Goal: Task Accomplishment & Management: Manage account settings

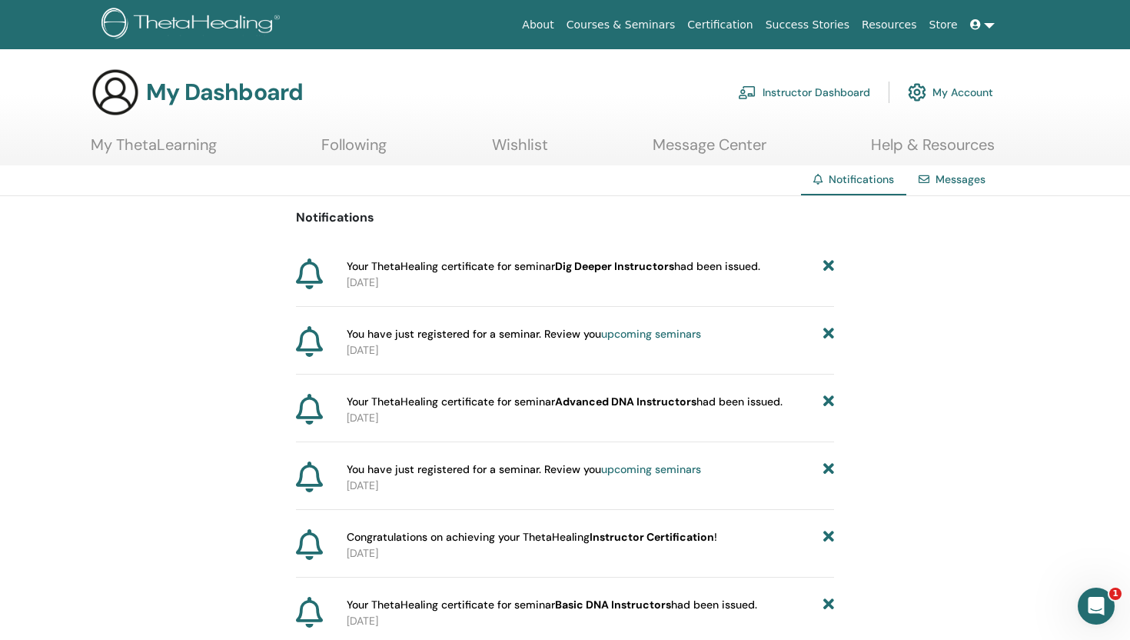
click at [948, 181] on link "Messages" at bounding box center [961, 179] width 50 height 14
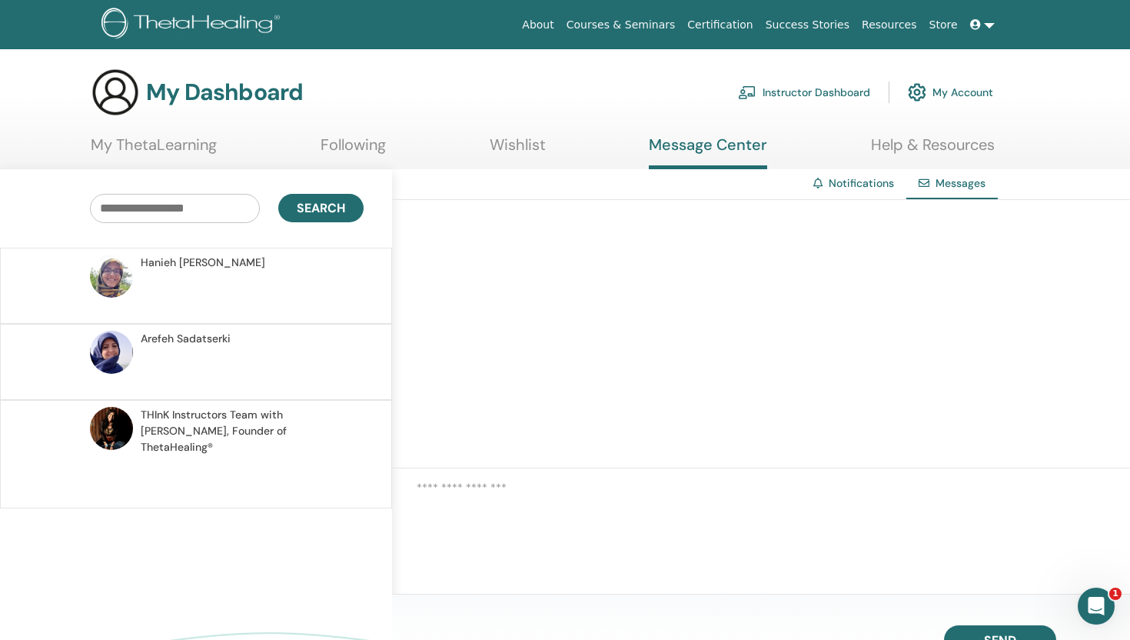
click at [201, 145] on link "My ThetaLearning" at bounding box center [154, 150] width 126 height 30
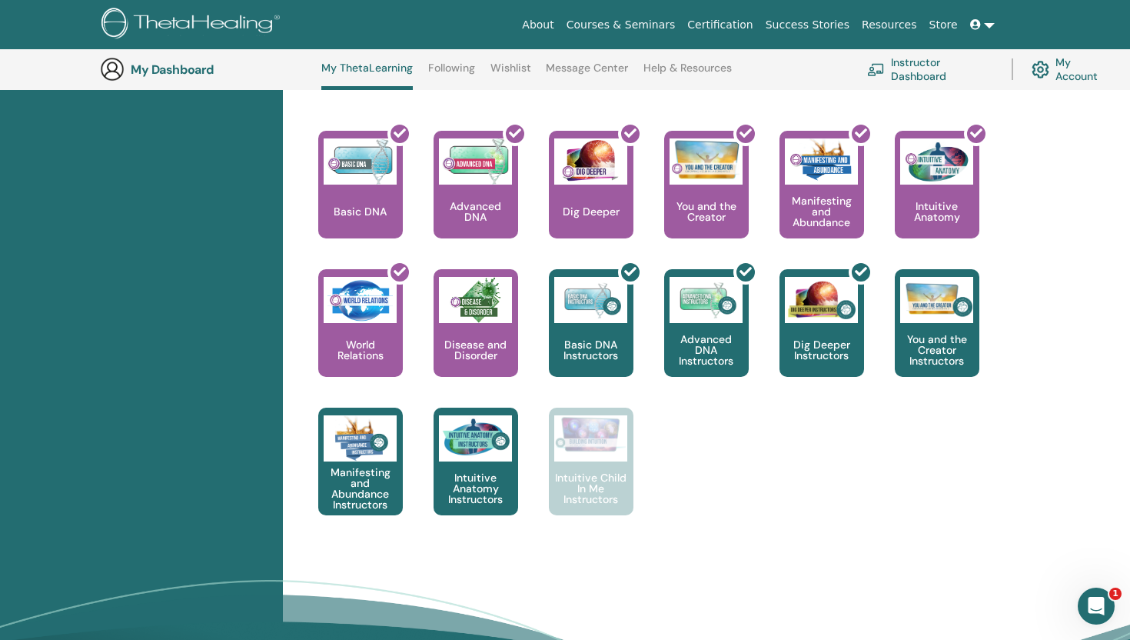
scroll to position [631, 0]
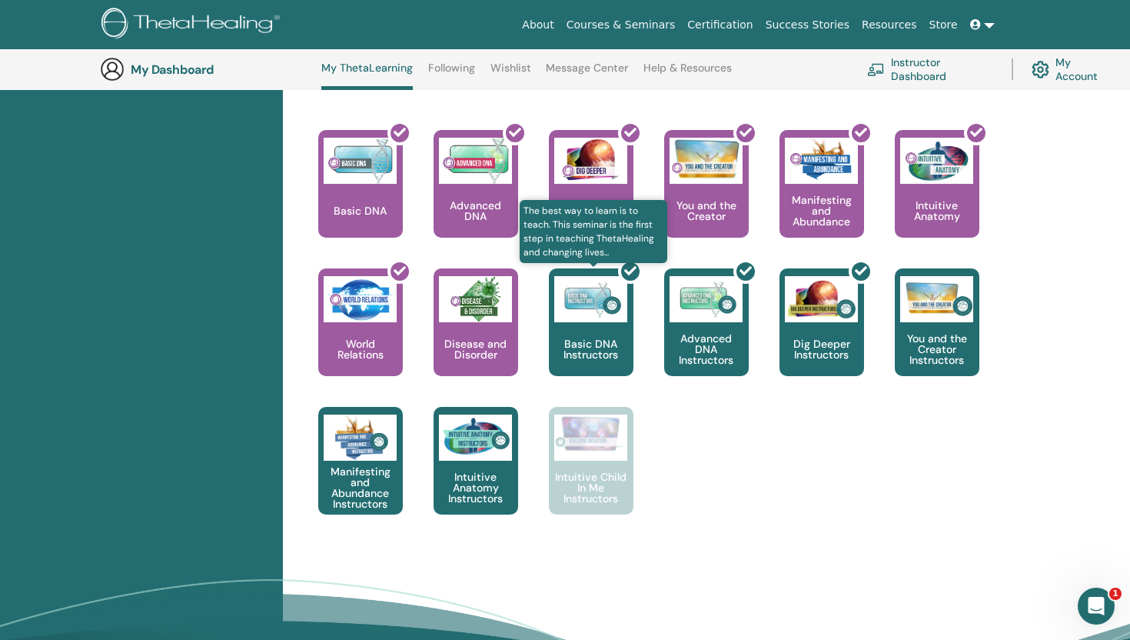
click at [610, 316] on div at bounding box center [600, 328] width 85 height 138
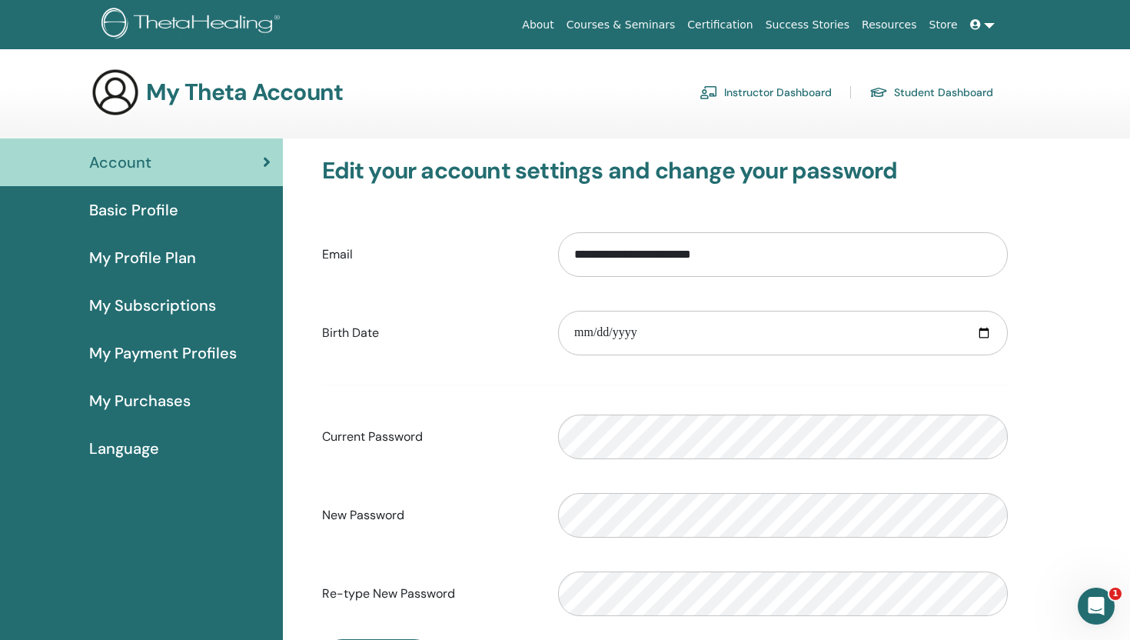
click at [1101, 603] on icon "Open Intercom Messenger" at bounding box center [1096, 606] width 25 height 25
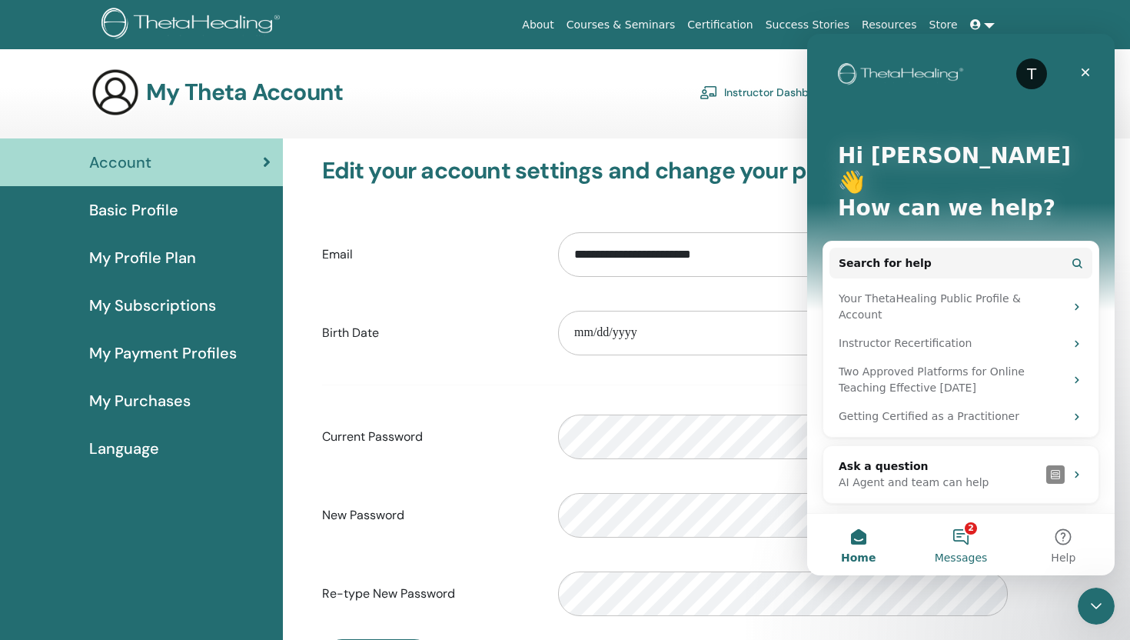
click at [960, 540] on button "2 Messages" at bounding box center [961, 545] width 102 height 62
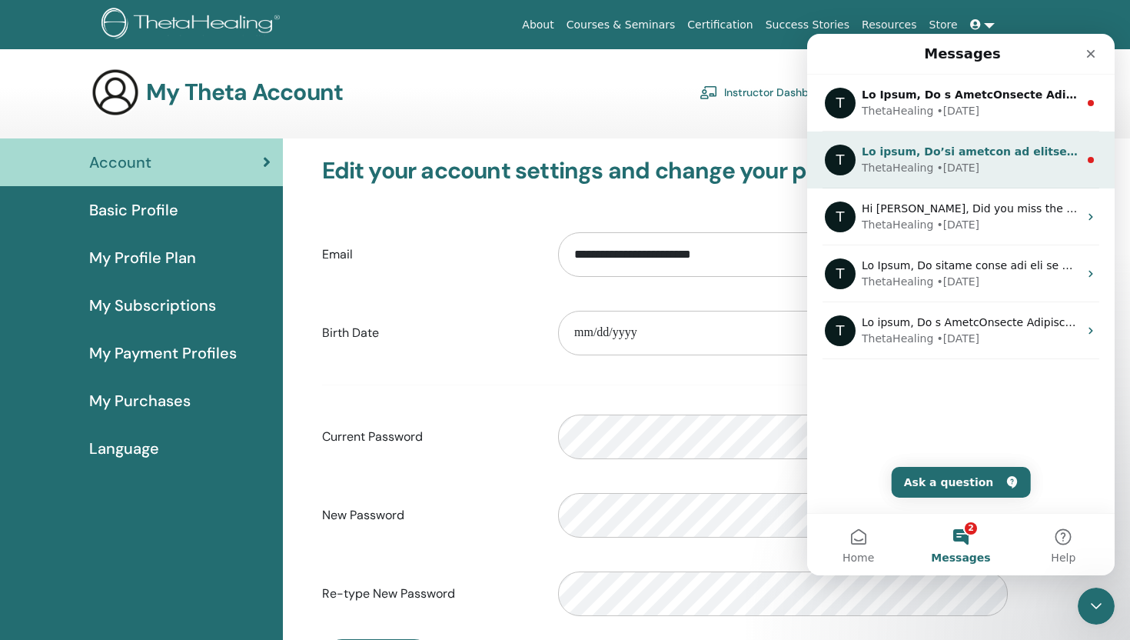
click at [1006, 166] on div "ThetaHealing • 31w ago" at bounding box center [970, 168] width 217 height 16
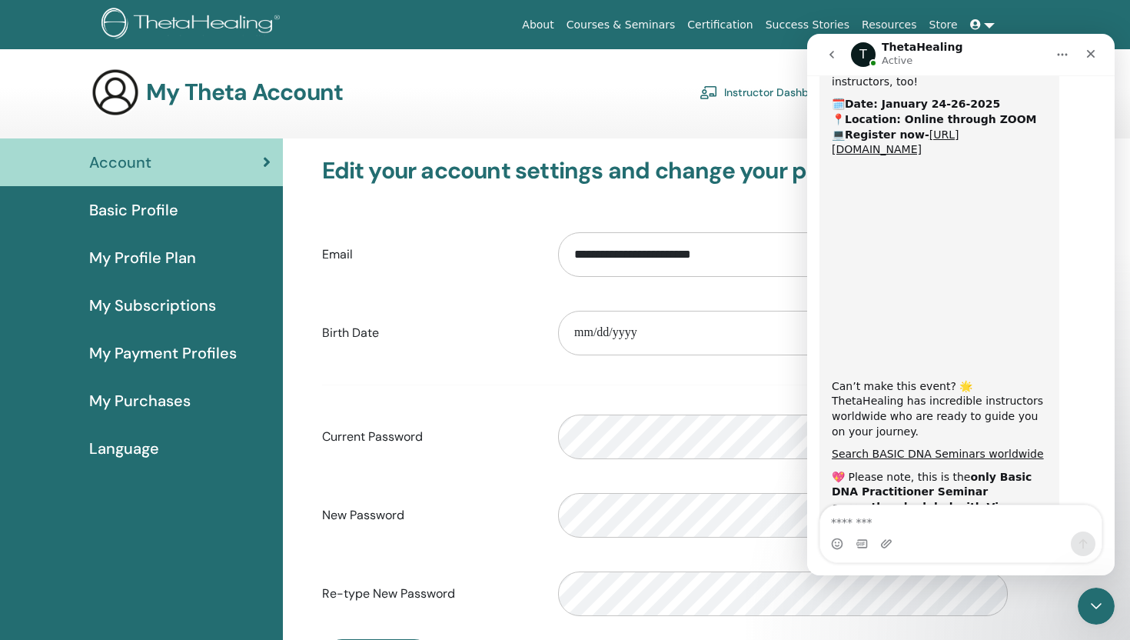
scroll to position [779, 0]
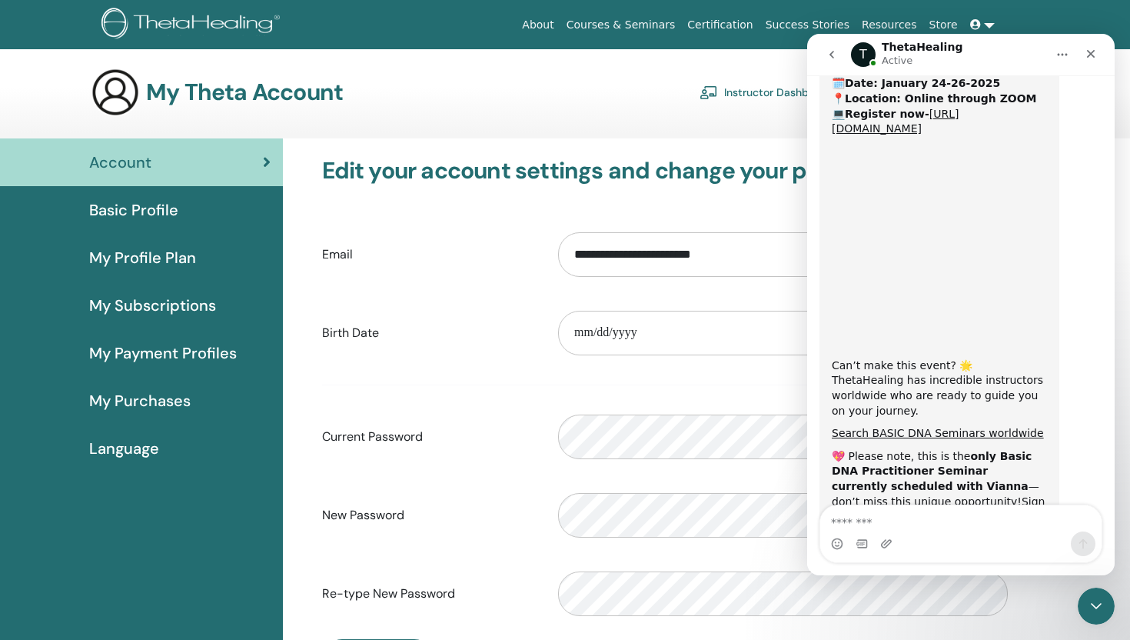
click at [829, 55] on icon "go back" at bounding box center [832, 54] width 12 height 12
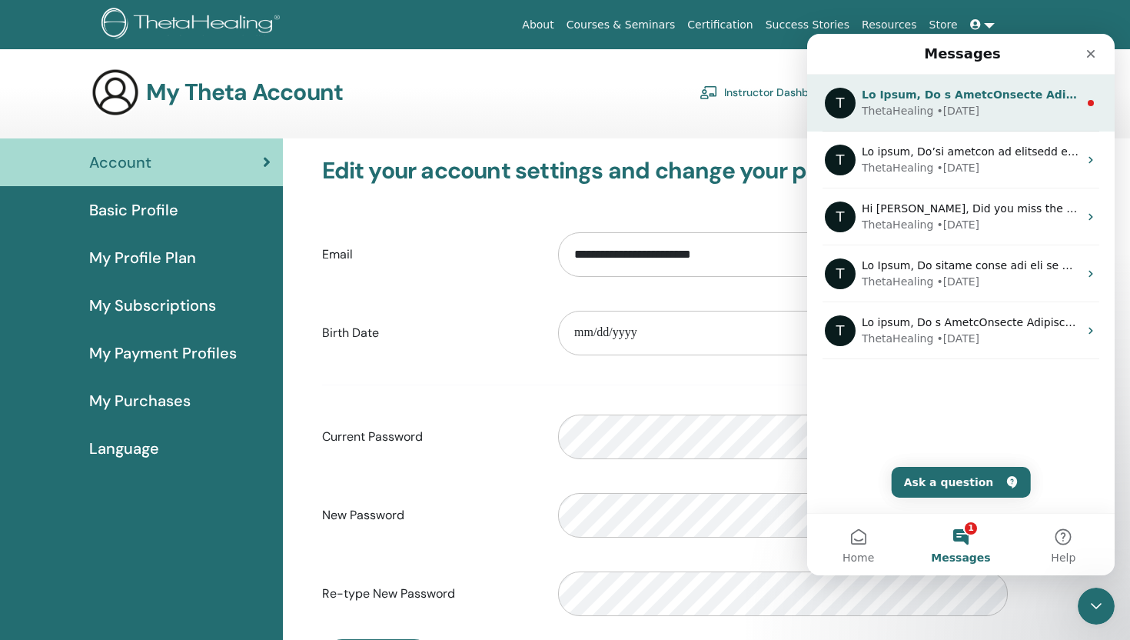
click at [917, 108] on div "ThetaHealing" at bounding box center [898, 111] width 72 height 16
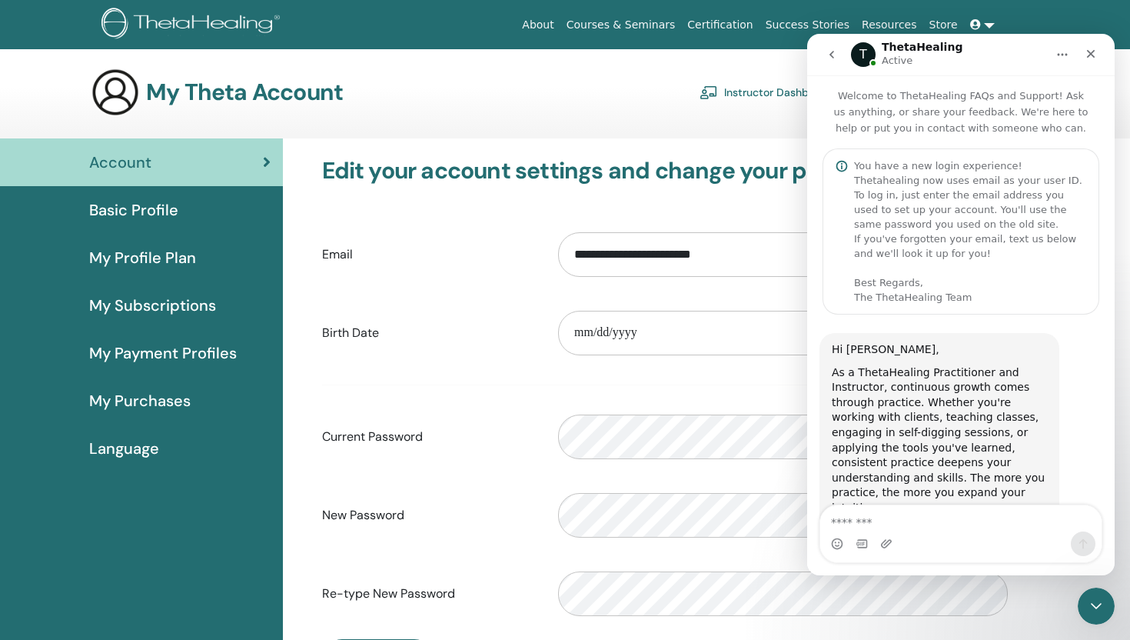
scroll to position [840, 0]
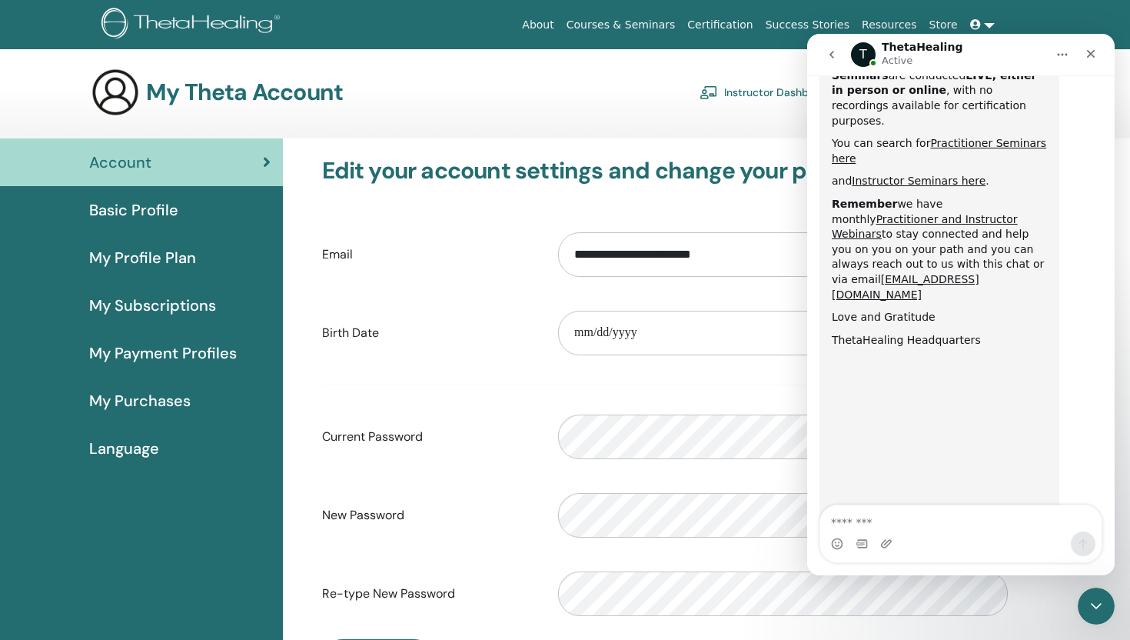
click at [834, 51] on icon "go back" at bounding box center [832, 55] width 5 height 8
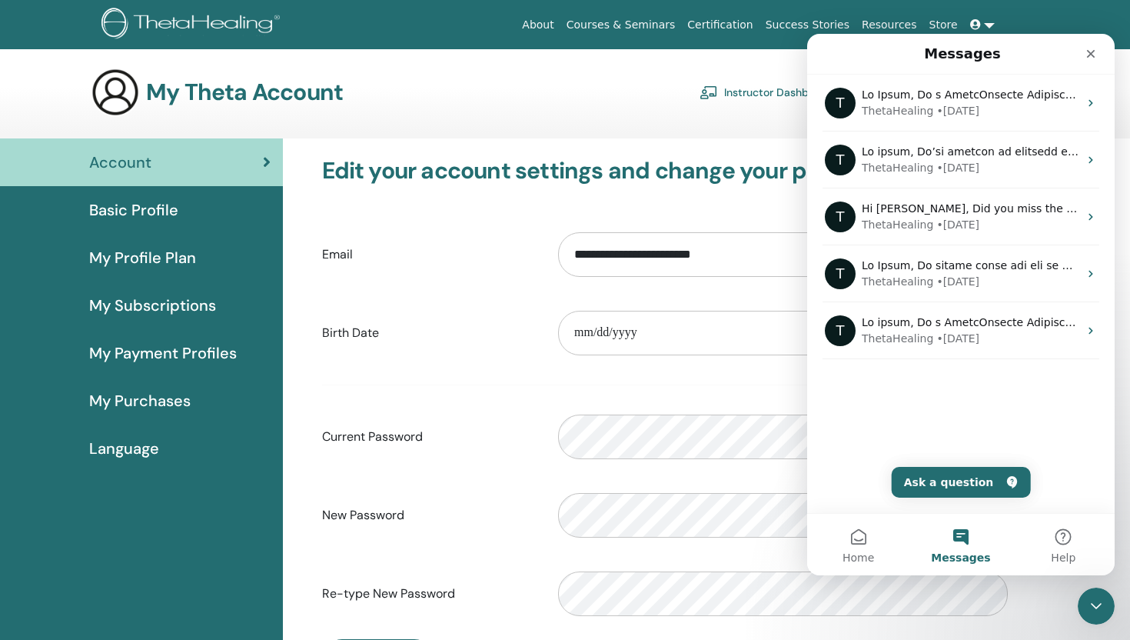
click at [967, 540] on button "Messages" at bounding box center [961, 545] width 102 height 62
click at [1056, 534] on button "Help" at bounding box center [1064, 545] width 102 height 62
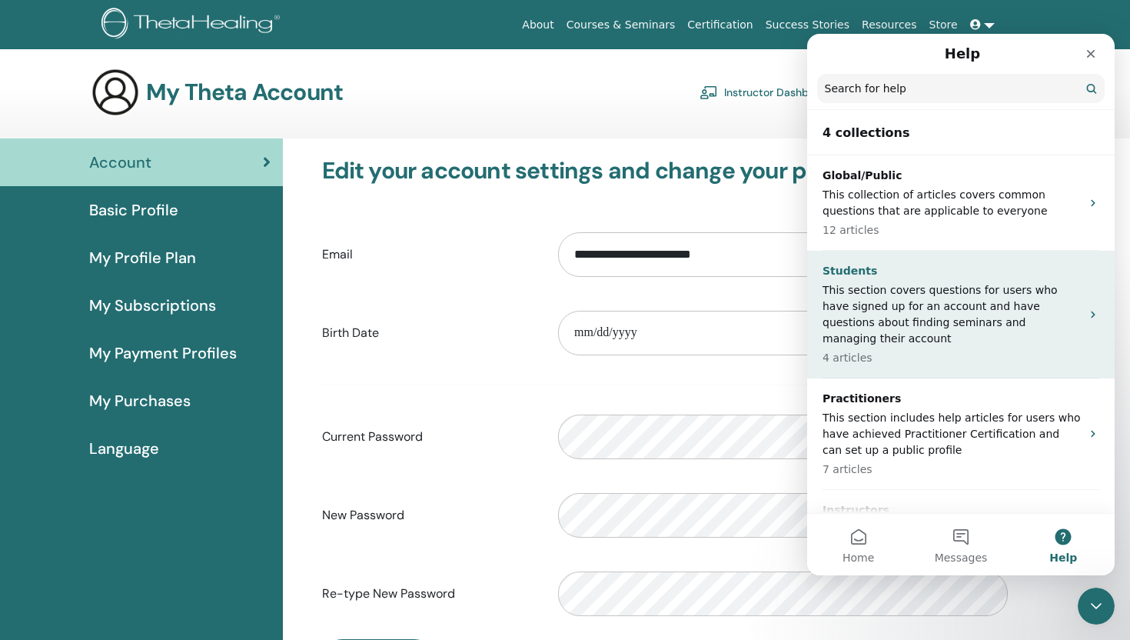
scroll to position [72, 0]
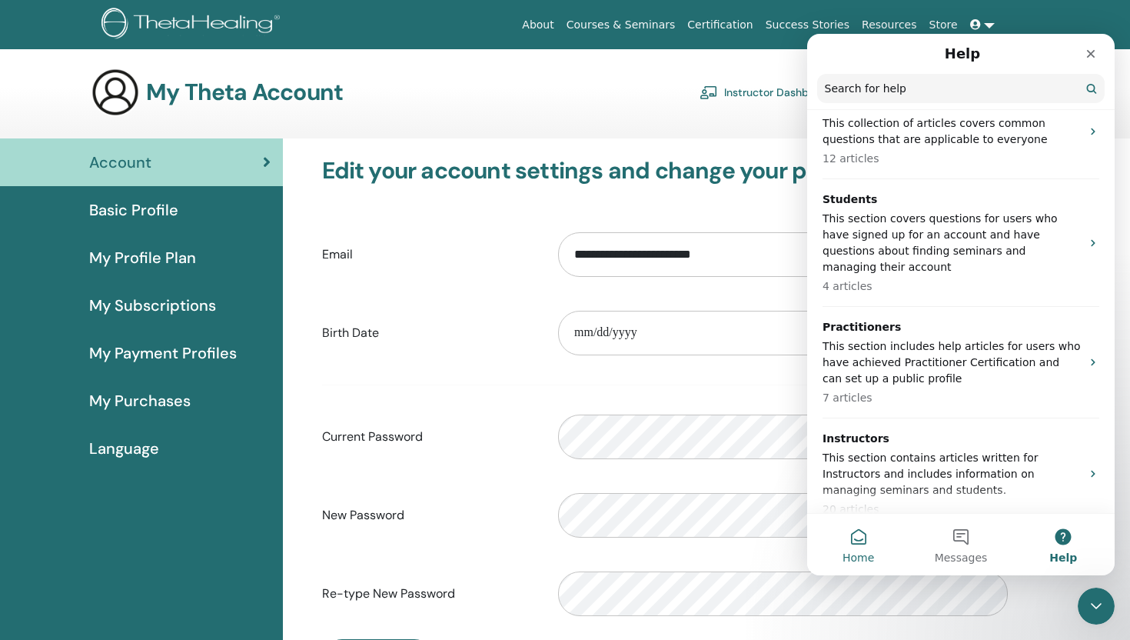
click at [851, 538] on button "Home" at bounding box center [858, 545] width 102 height 62
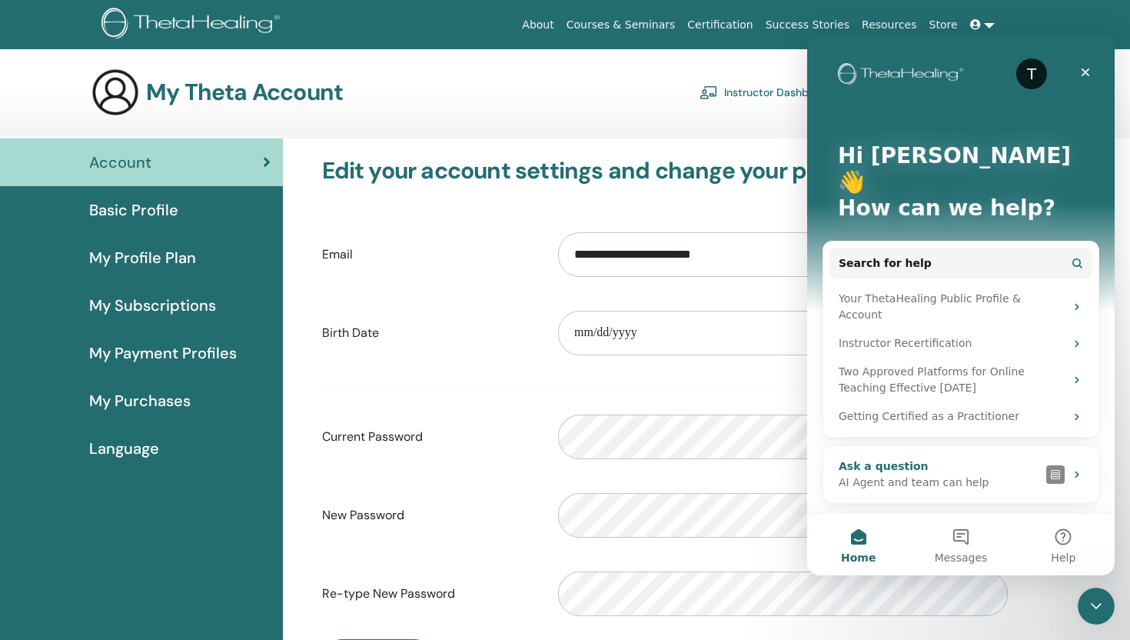
click at [977, 474] on div "AI Agent and team can help" at bounding box center [939, 482] width 201 height 16
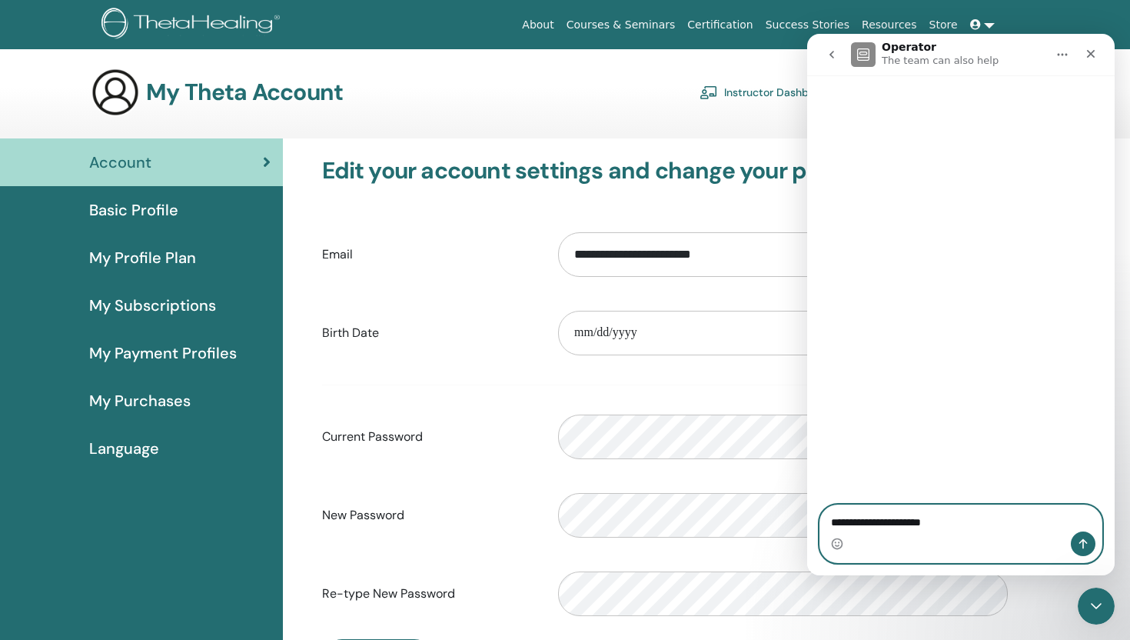
drag, startPoint x: 949, startPoint y: 527, endPoint x: 810, endPoint y: 525, distance: 138.4
click at [810, 525] on div "**********" at bounding box center [961, 533] width 308 height 58
type textarea "**********"
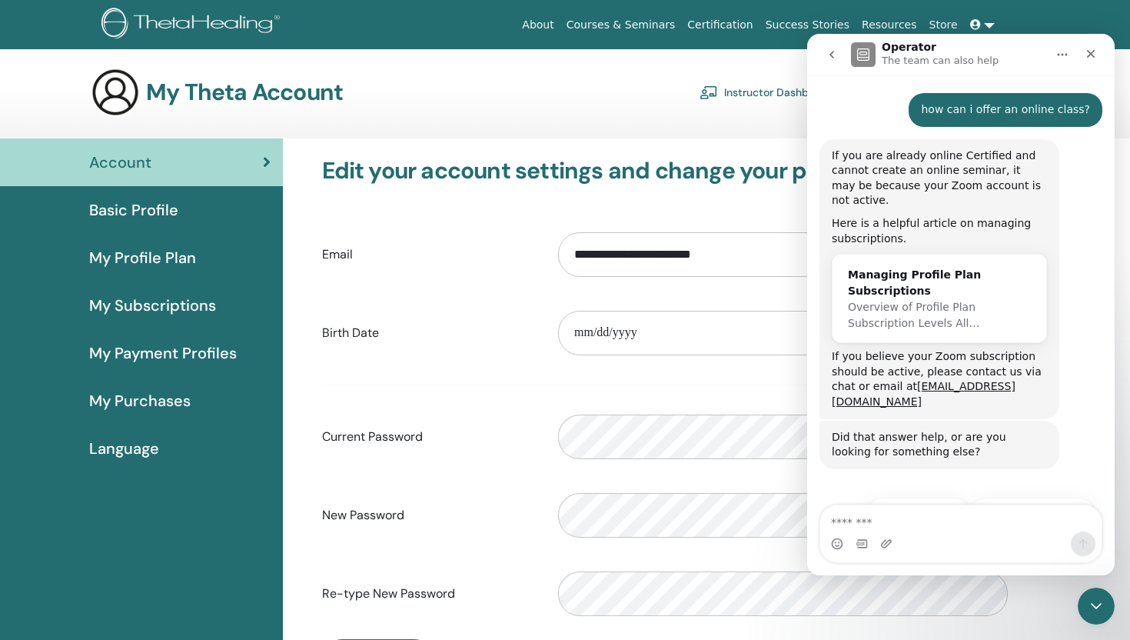
scroll to position [245, 0]
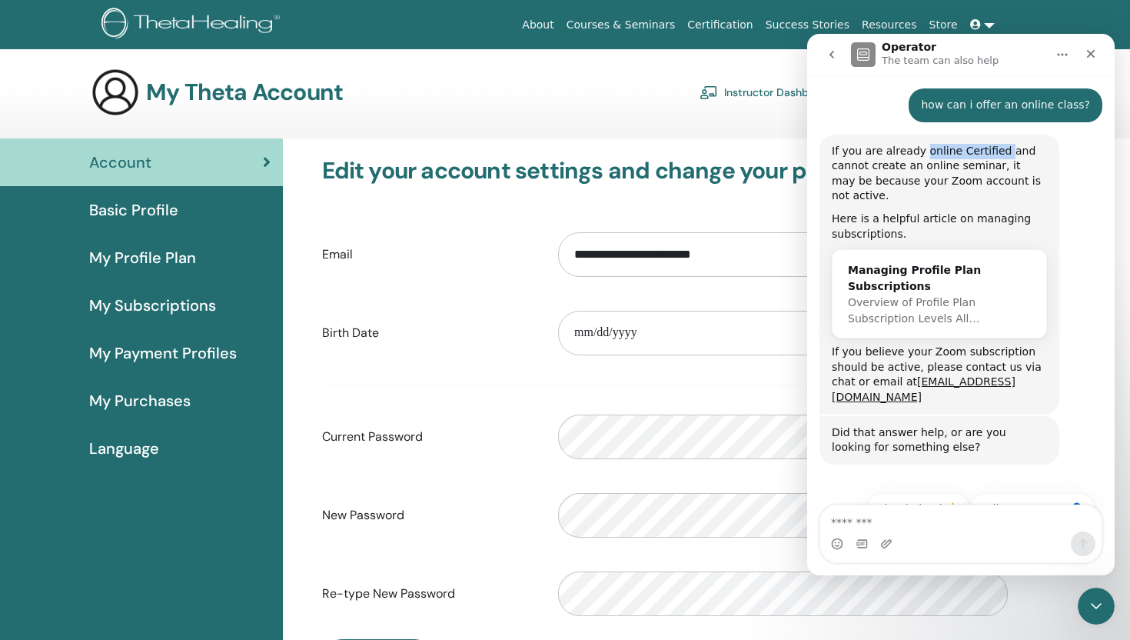
drag, startPoint x: 998, startPoint y: 153, endPoint x: 920, endPoint y: 153, distance: 77.7
click at [920, 153] on div "If you are already online Certified and cannot create an online seminar, it may…" at bounding box center [939, 174] width 215 height 60
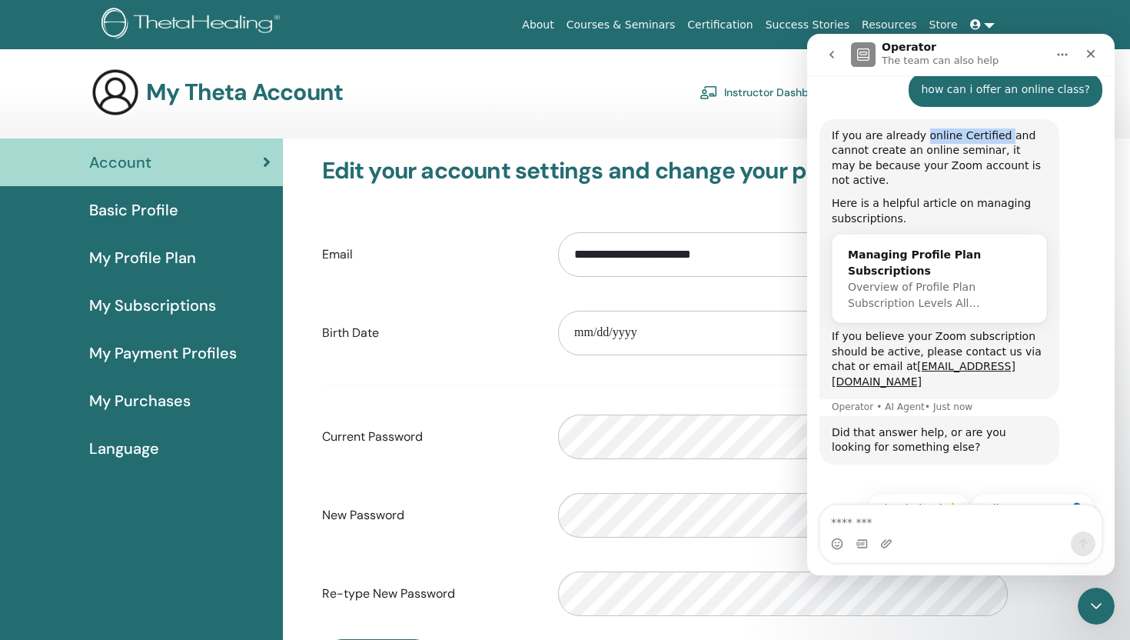
scroll to position [260, 0]
click at [1026, 141] on div "If you are already online Certified and cannot create an online seminar, it may…" at bounding box center [939, 158] width 215 height 60
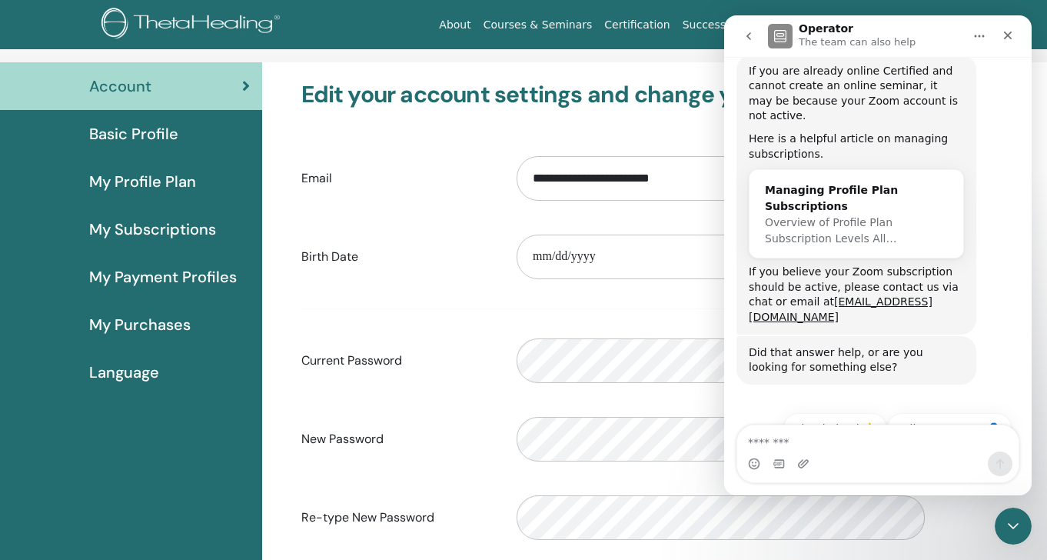
scroll to position [78, 0]
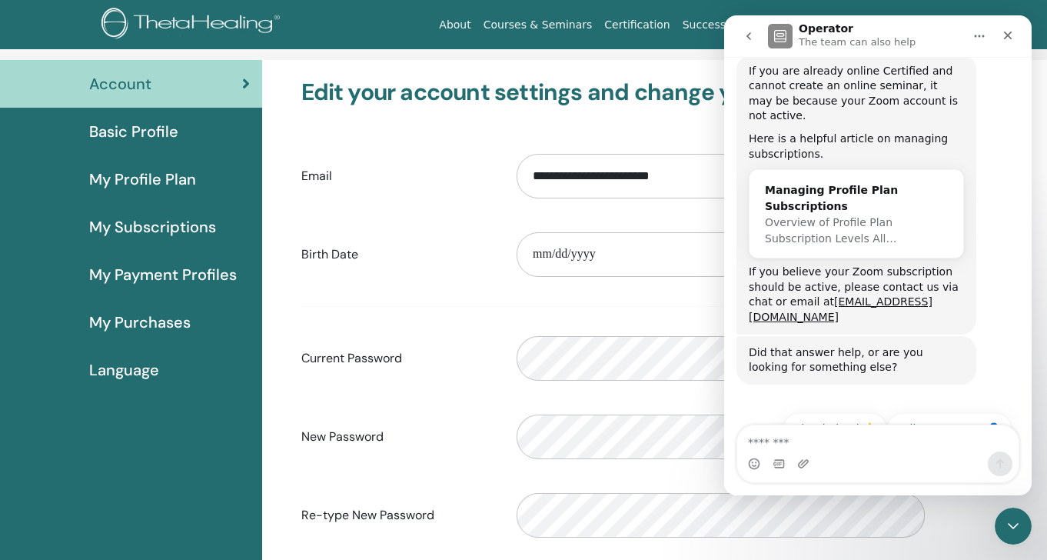
click at [149, 272] on span "My Payment Profiles" at bounding box center [163, 274] width 148 height 23
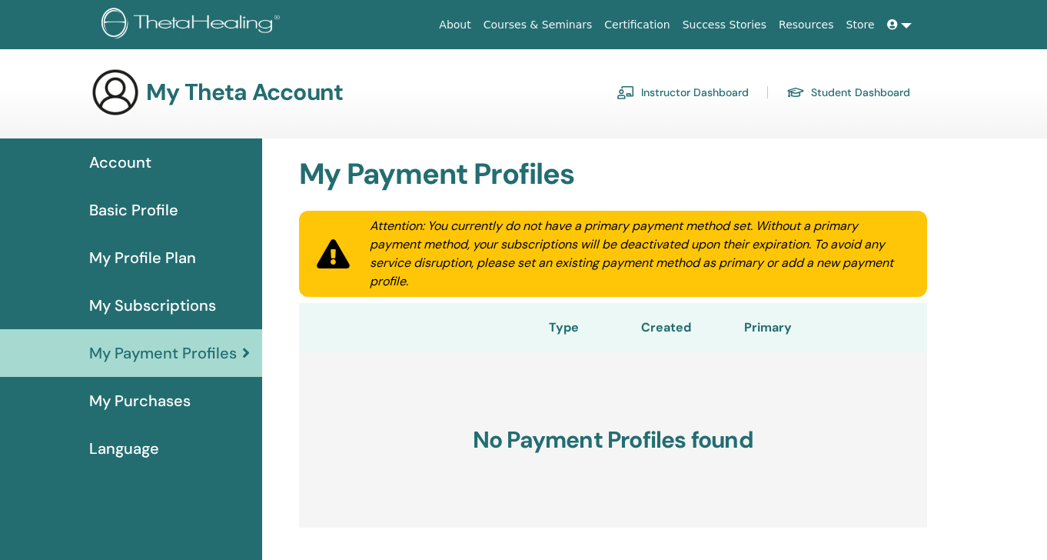
click at [692, 92] on link "Instructor Dashboard" at bounding box center [683, 92] width 132 height 25
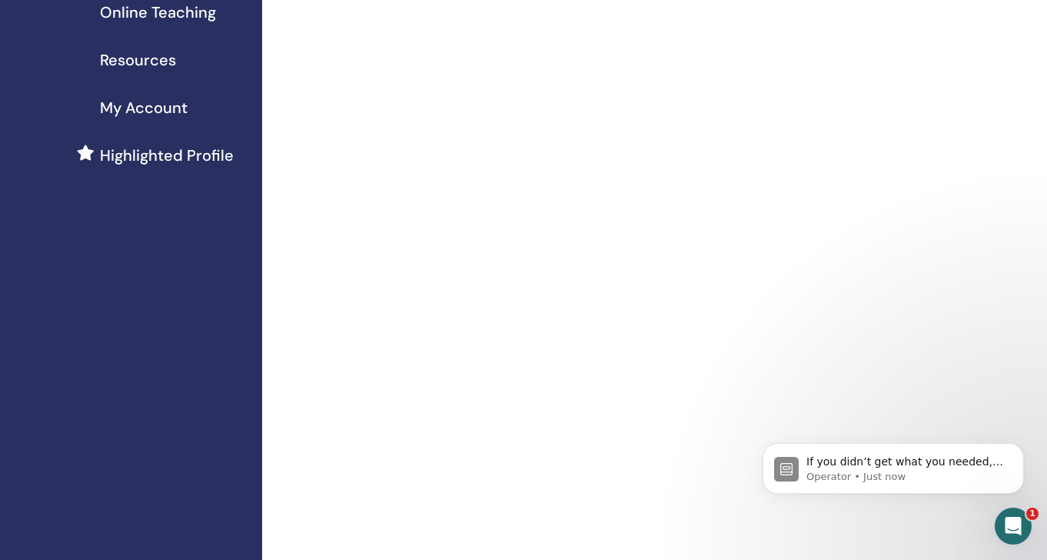
scroll to position [290, 0]
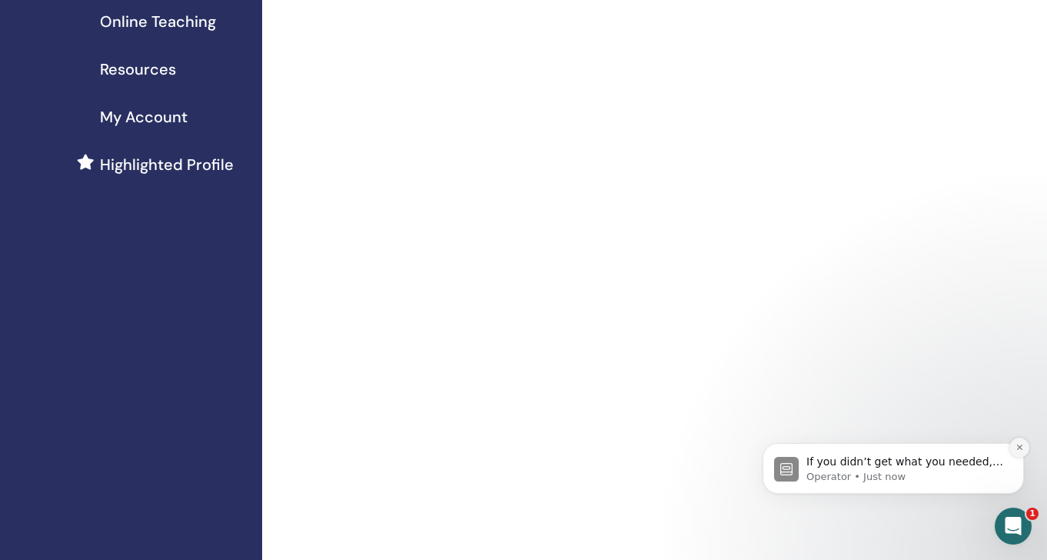
click at [1017, 446] on icon "Dismiss notification" at bounding box center [1020, 447] width 8 height 8
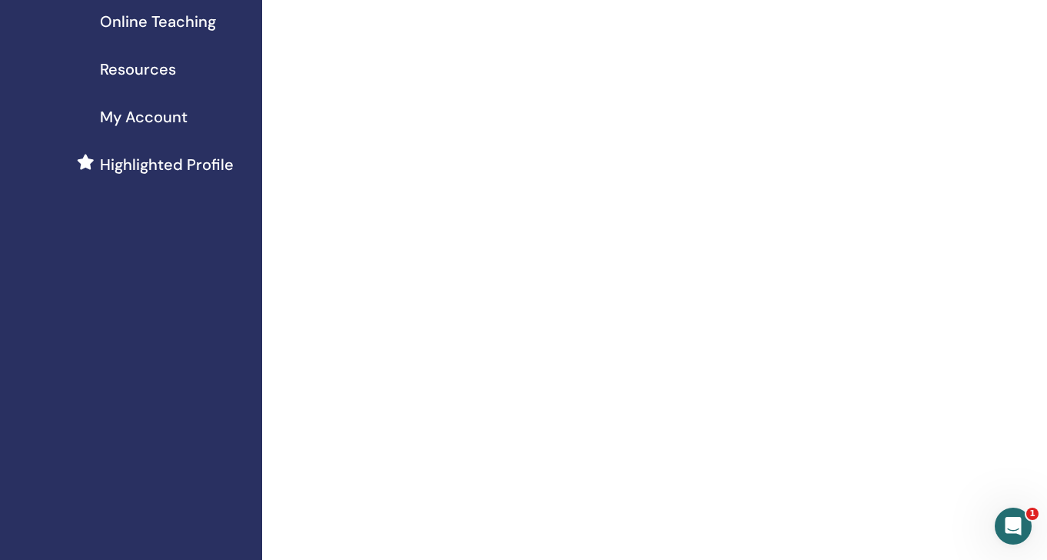
scroll to position [0, 0]
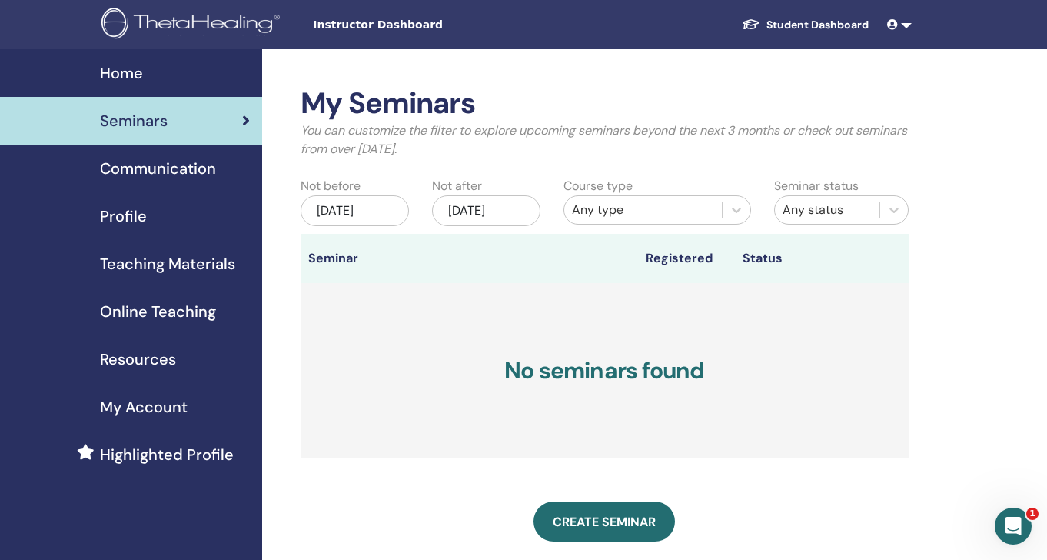
click at [378, 209] on div "[DATE]" at bounding box center [355, 210] width 108 height 31
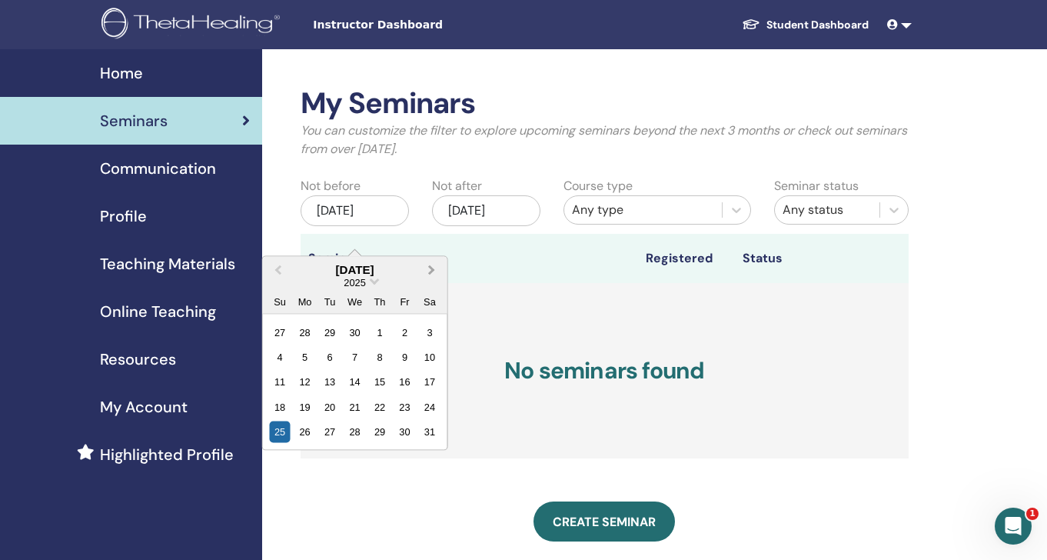
click at [431, 271] on span "Next Month" at bounding box center [431, 269] width 0 height 16
click at [428, 435] on div "30" at bounding box center [429, 431] width 21 height 21
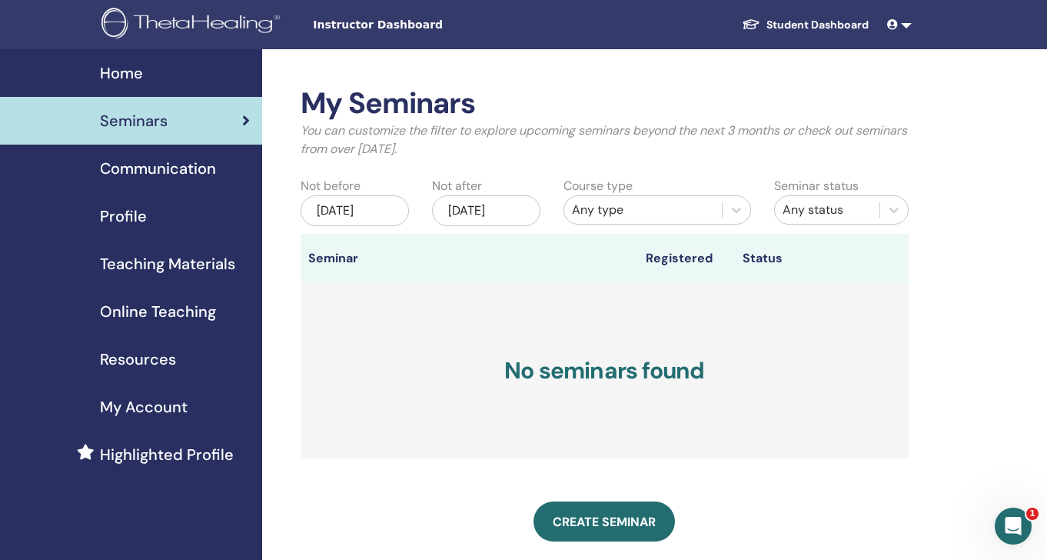
click at [366, 203] on div "Aug/30, 2025" at bounding box center [355, 210] width 108 height 31
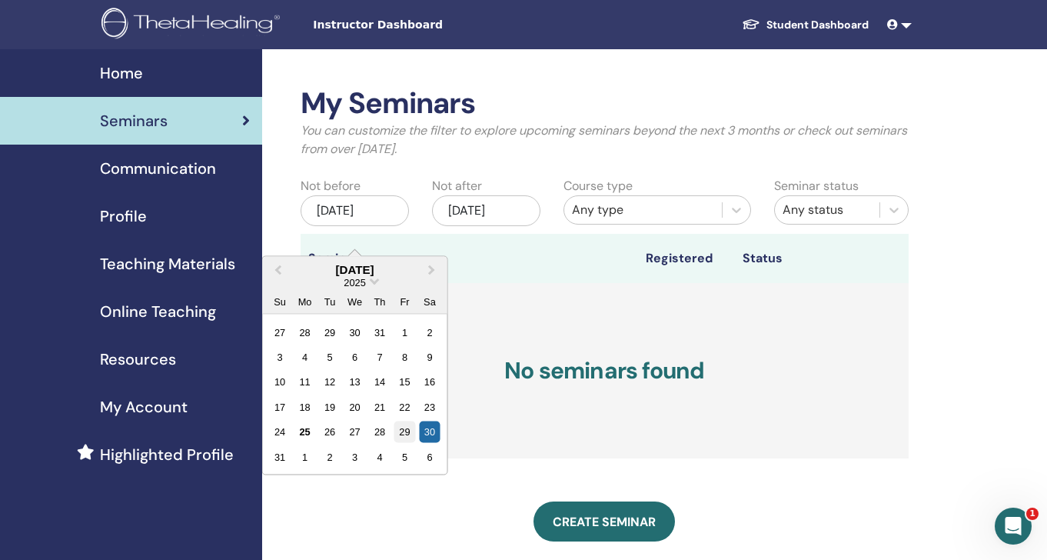
click at [399, 430] on div "29" at bounding box center [404, 431] width 21 height 21
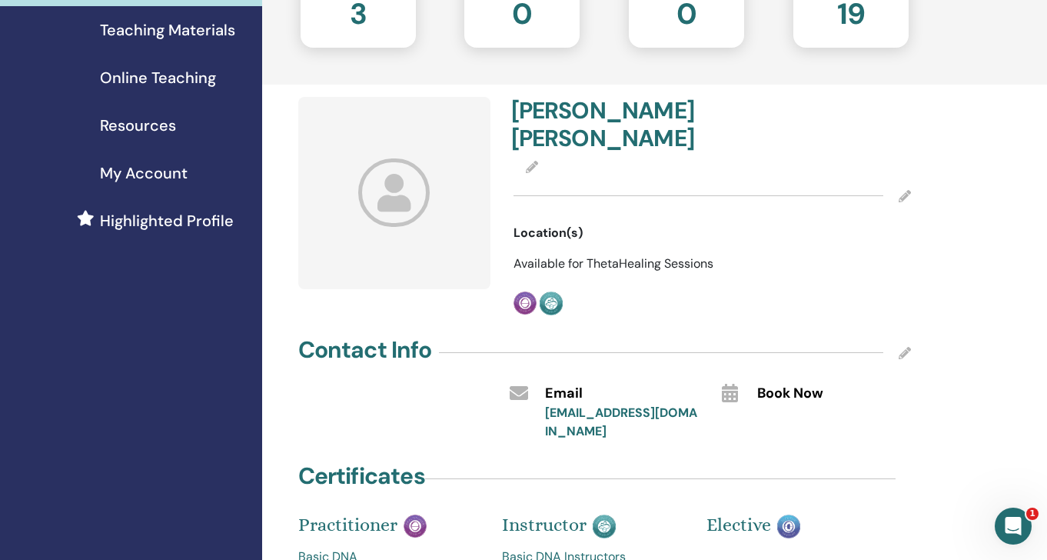
scroll to position [235, 0]
click at [529, 160] on icon at bounding box center [532, 166] width 12 height 12
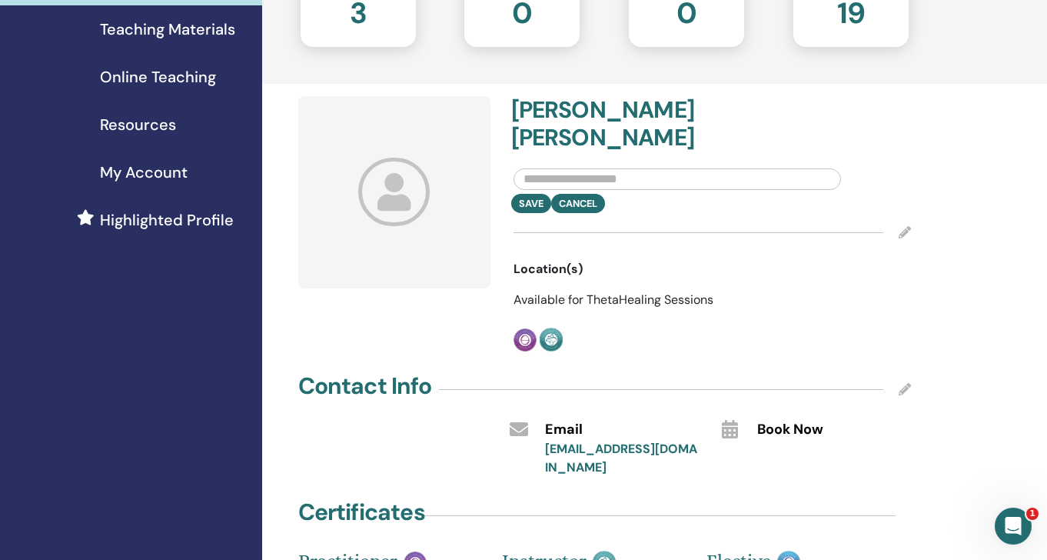
click at [552, 168] on input "text" at bounding box center [678, 179] width 328 height 22
click at [668, 111] on h4 "Mehri Mirjafari" at bounding box center [607, 123] width 192 height 55
click at [563, 100] on h4 "Mehri Mirjafari" at bounding box center [607, 123] width 192 height 55
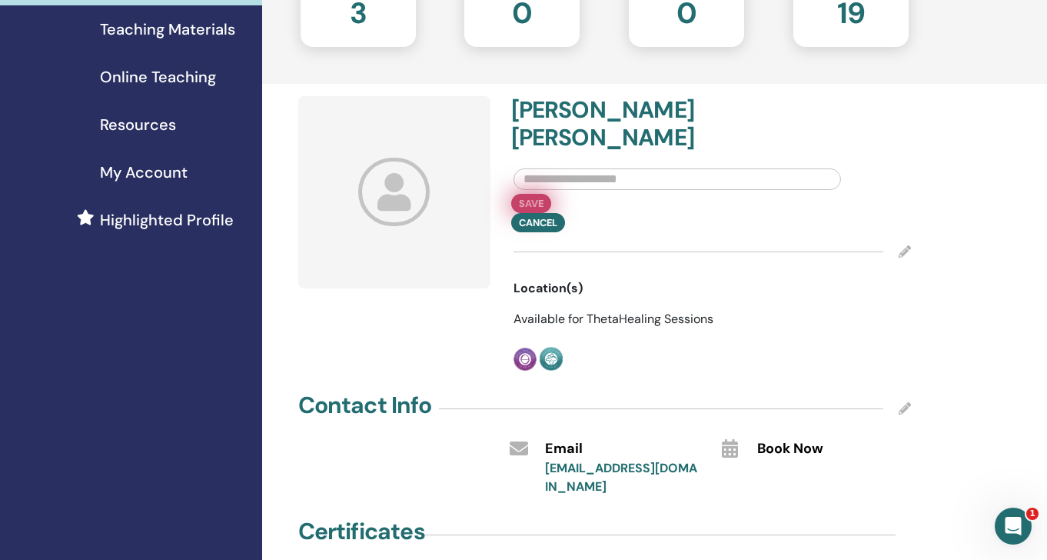
click at [527, 194] on button "Save" at bounding box center [531, 203] width 40 height 19
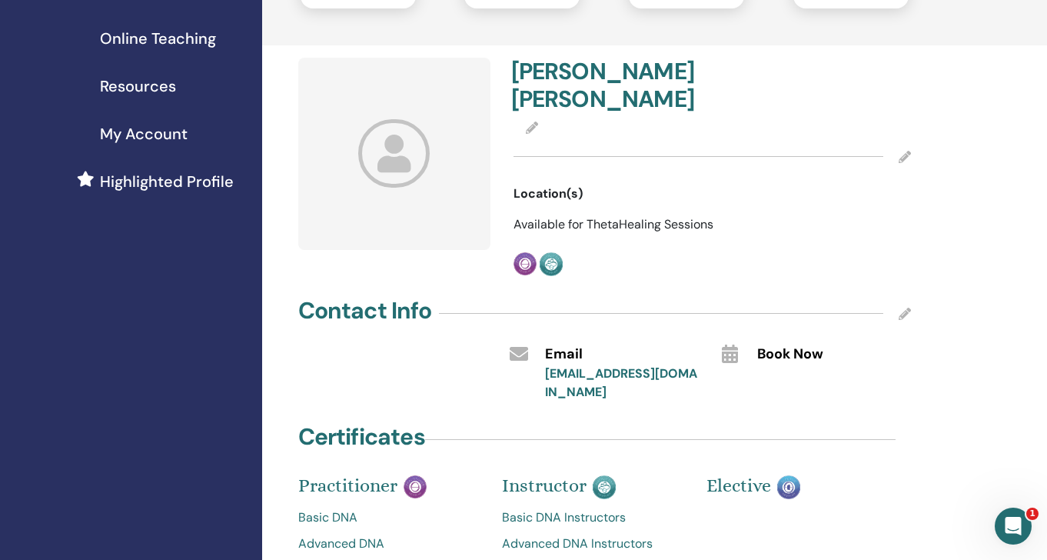
scroll to position [272, 0]
click at [547, 185] on span "Location(s)" at bounding box center [548, 194] width 69 height 18
click at [402, 158] on icon at bounding box center [394, 154] width 72 height 68
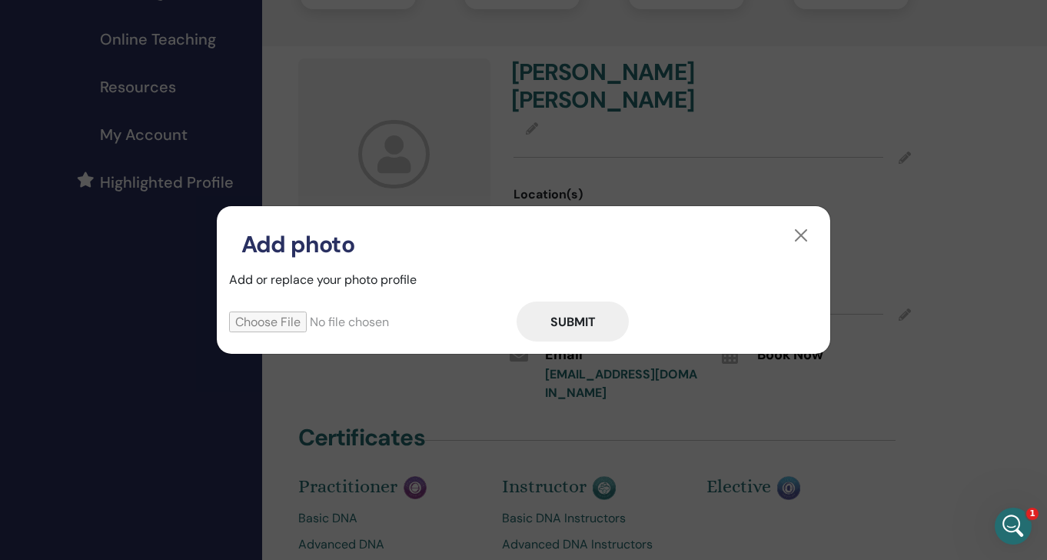
click at [294, 317] on input "file" at bounding box center [373, 321] width 288 height 21
click at [807, 230] on button "button" at bounding box center [801, 235] width 25 height 25
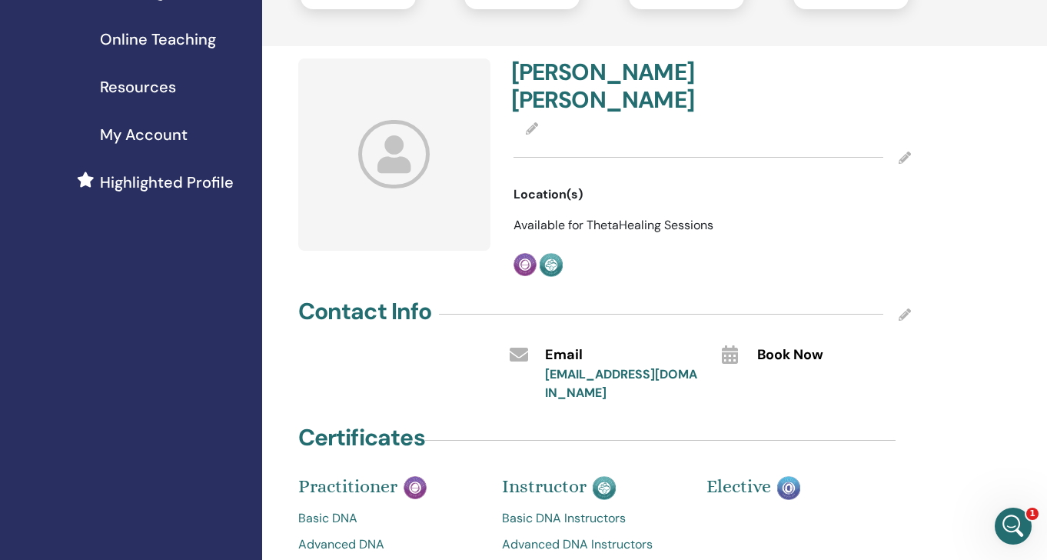
scroll to position [326, 0]
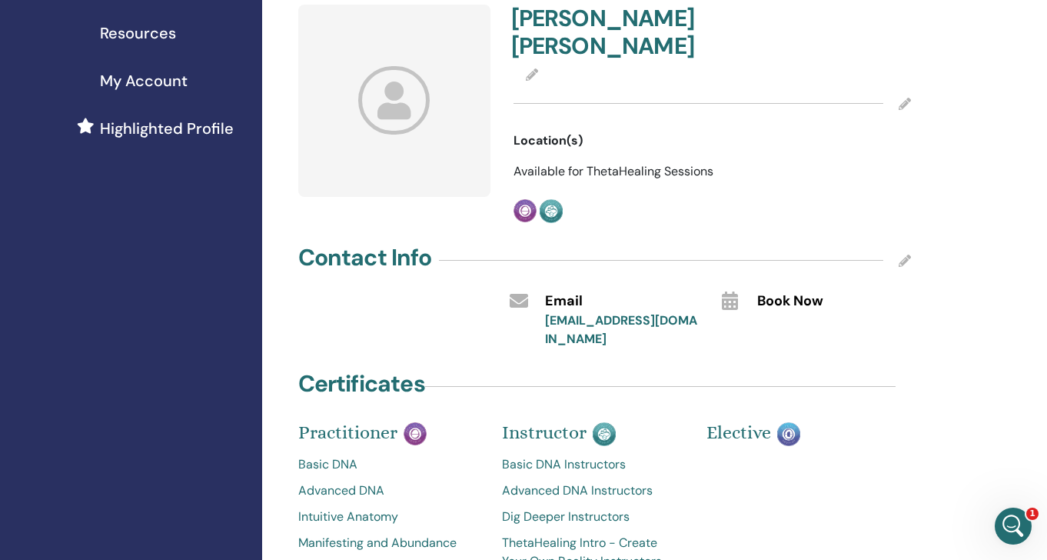
click at [727, 291] on icon at bounding box center [730, 300] width 16 height 18
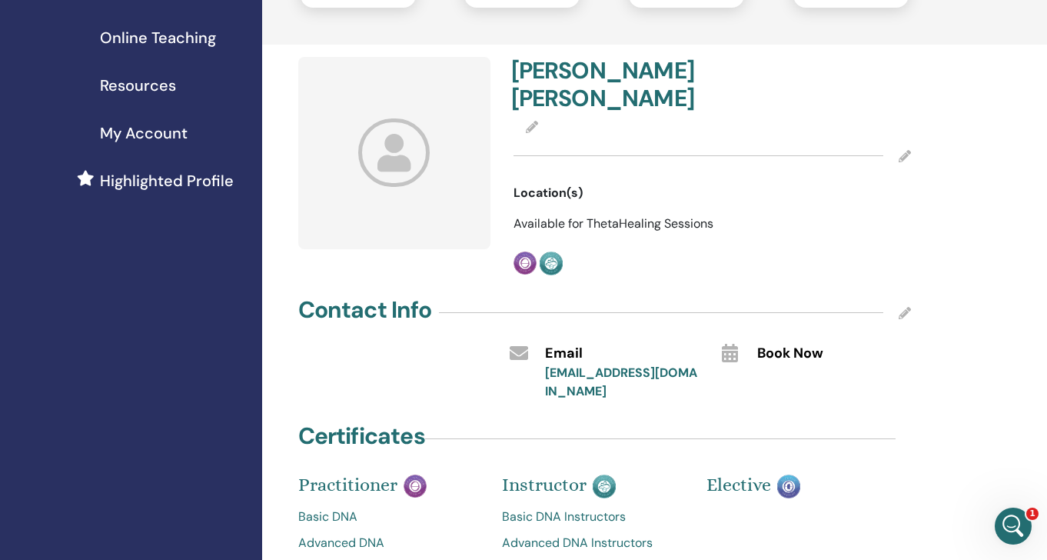
scroll to position [255, 0]
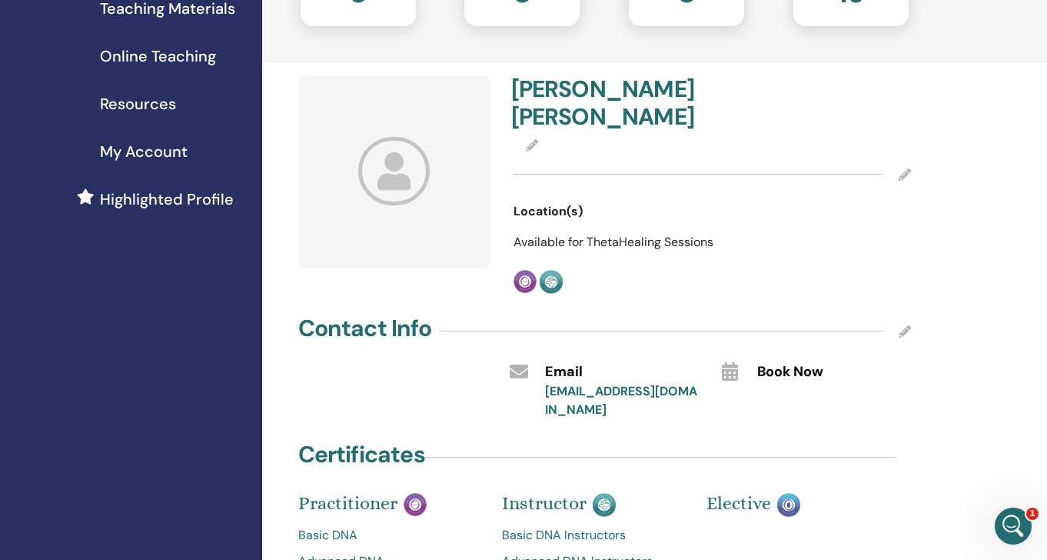
click at [902, 168] on icon at bounding box center [905, 174] width 12 height 12
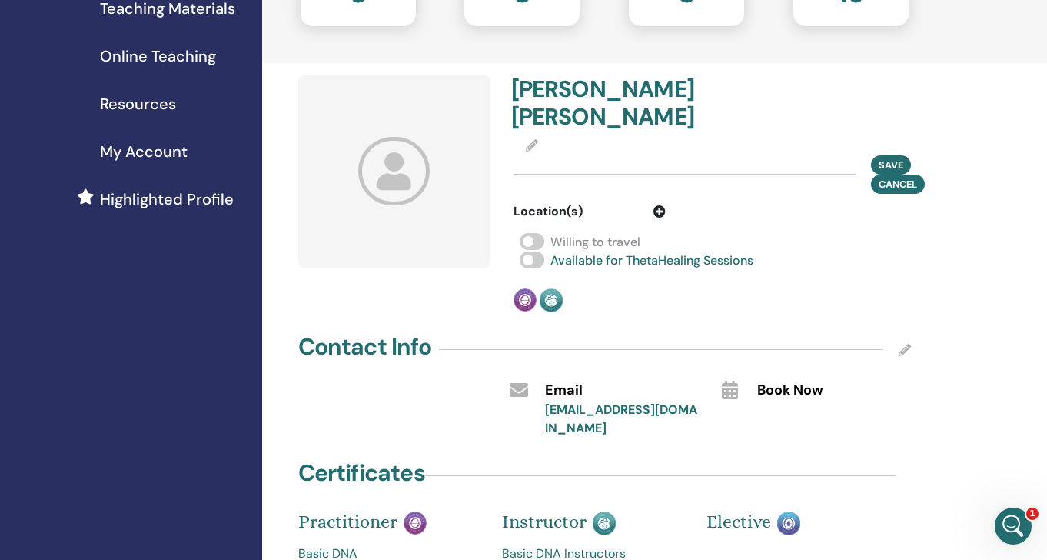
click at [531, 251] on span at bounding box center [532, 259] width 25 height 17
click at [890, 156] on span "Save" at bounding box center [891, 164] width 25 height 16
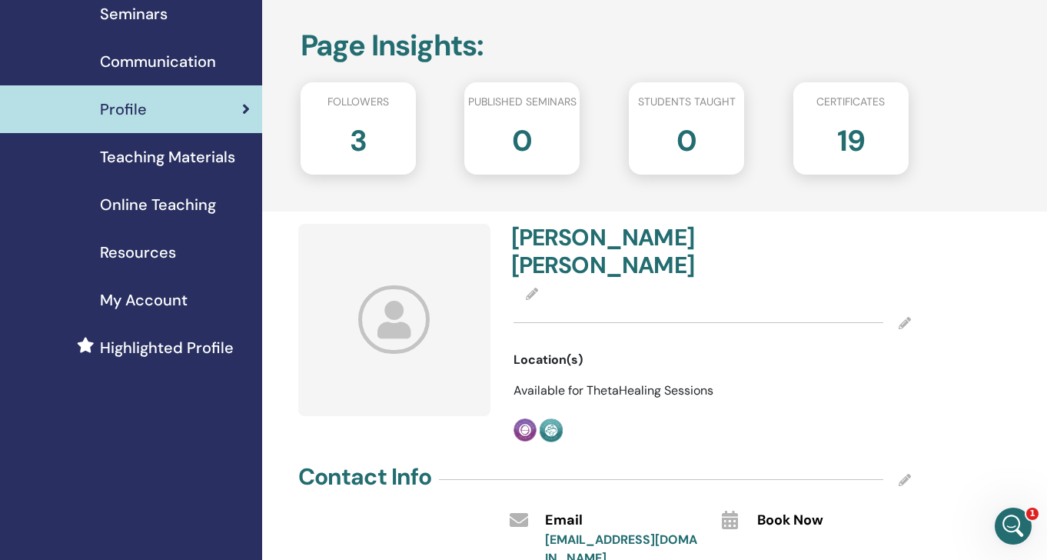
scroll to position [0, 0]
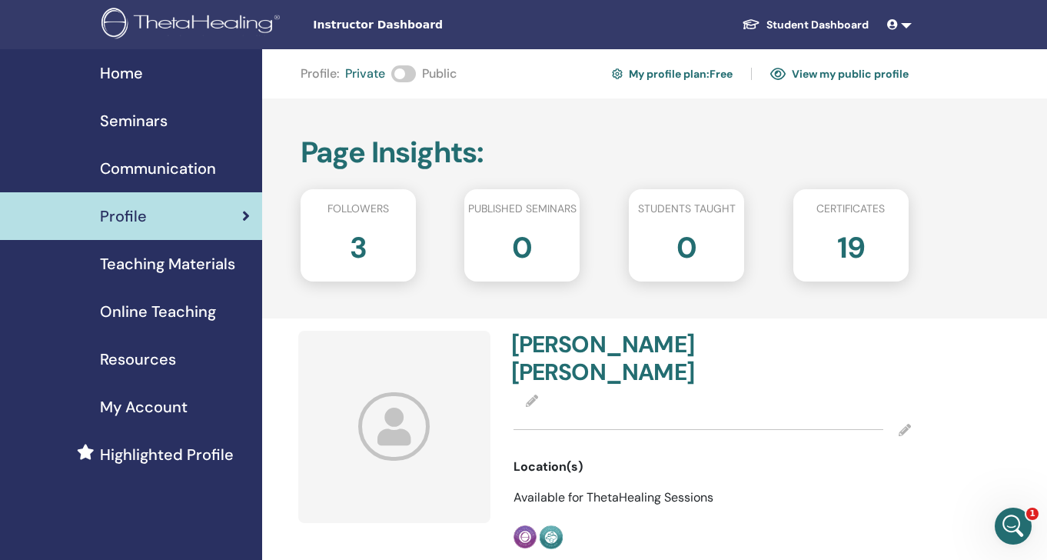
click at [403, 70] on span at bounding box center [403, 73] width 25 height 17
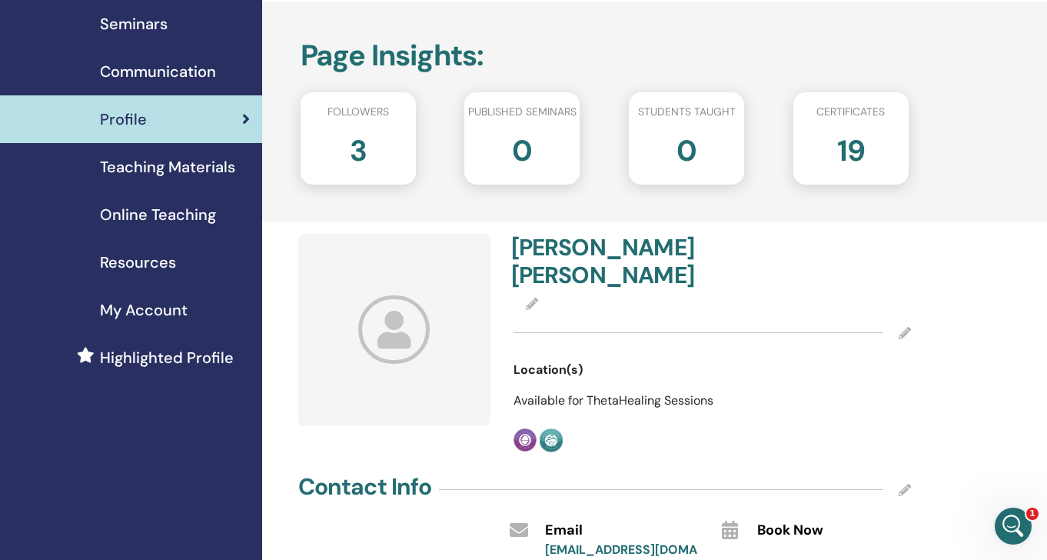
scroll to position [84, 0]
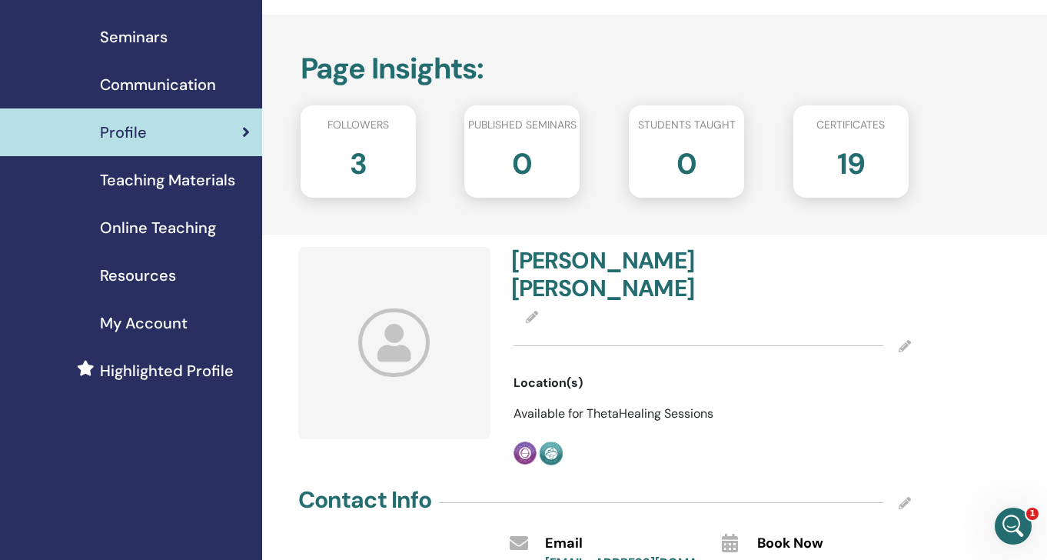
click at [533, 311] on icon at bounding box center [532, 317] width 12 height 12
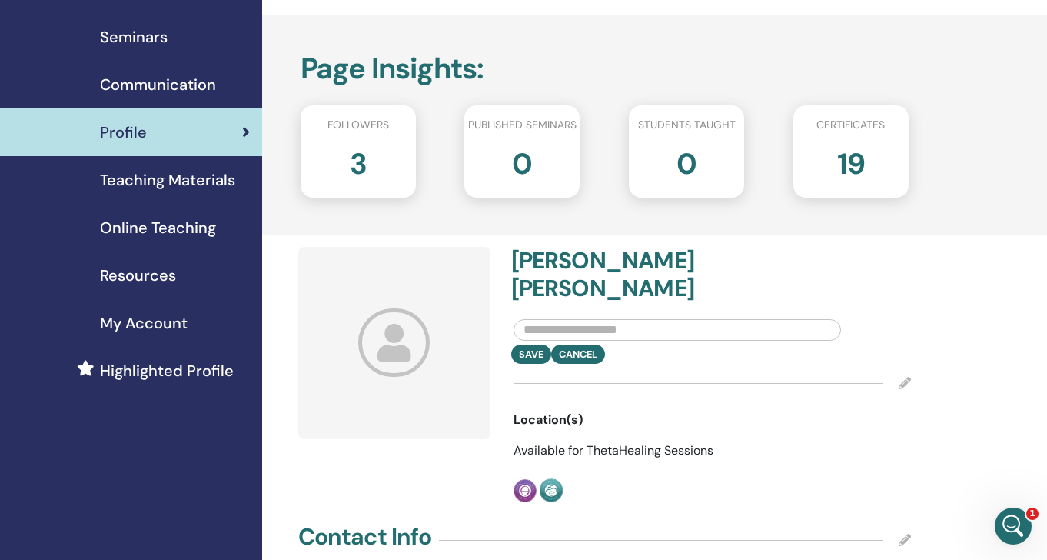
click at [548, 319] on input "text" at bounding box center [678, 330] width 328 height 22
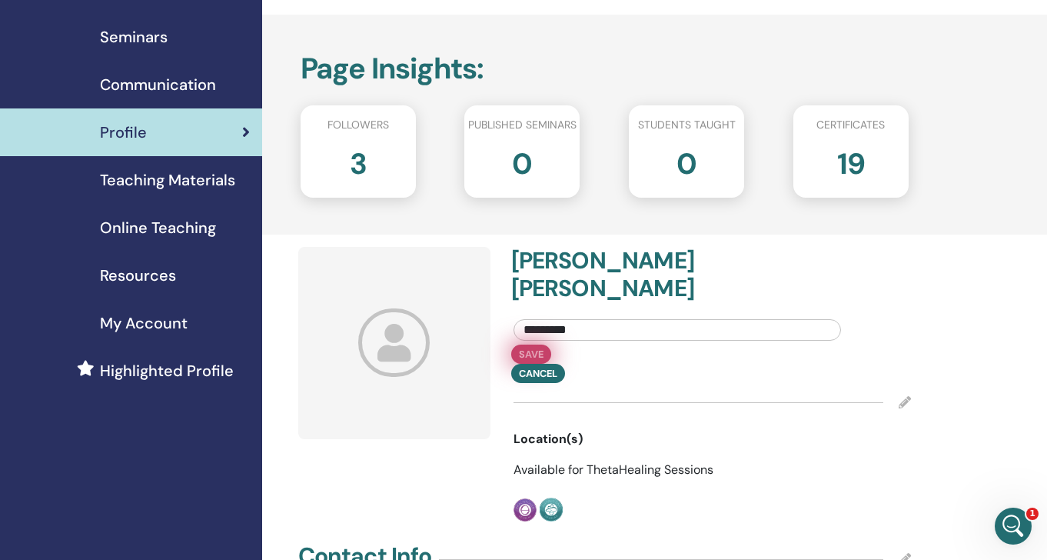
type input "********"
click at [524, 344] on button "Save" at bounding box center [531, 353] width 40 height 19
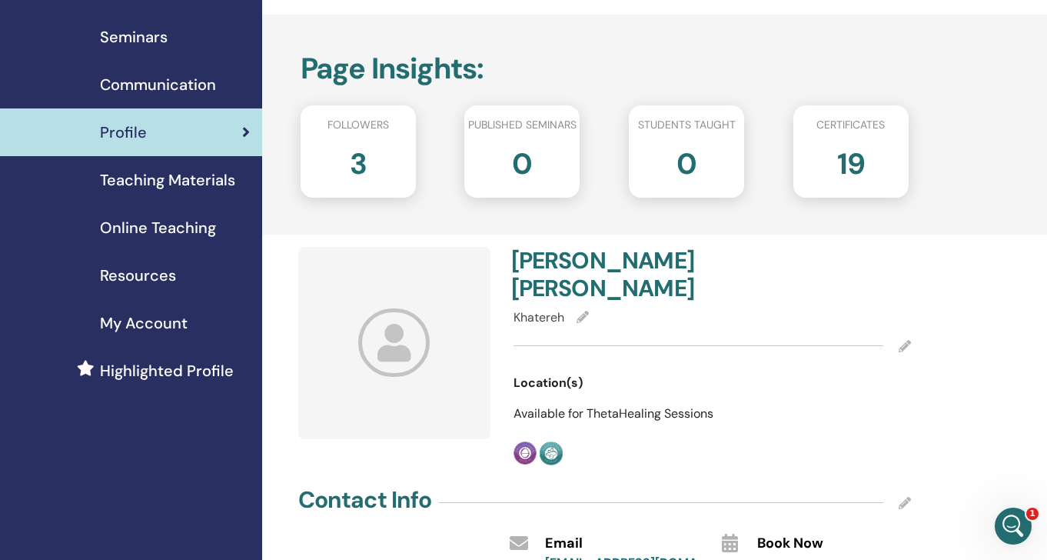
click at [581, 311] on icon at bounding box center [583, 317] width 12 height 12
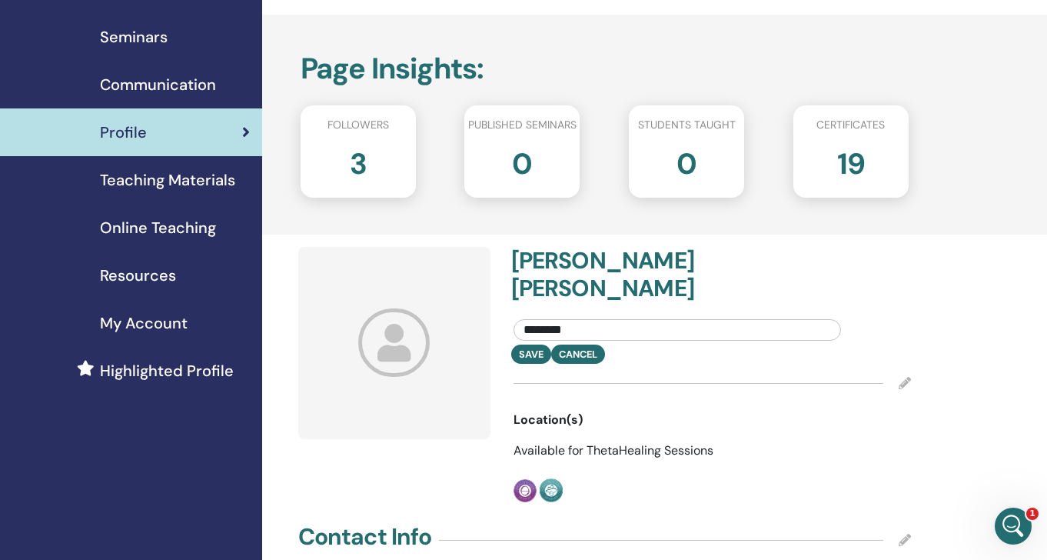
drag, startPoint x: 587, startPoint y: 298, endPoint x: 513, endPoint y: 297, distance: 74.6
click at [513, 308] on div "********" at bounding box center [677, 326] width 351 height 36
click at [574, 344] on div "Save Cancel" at bounding box center [712, 353] width 421 height 19
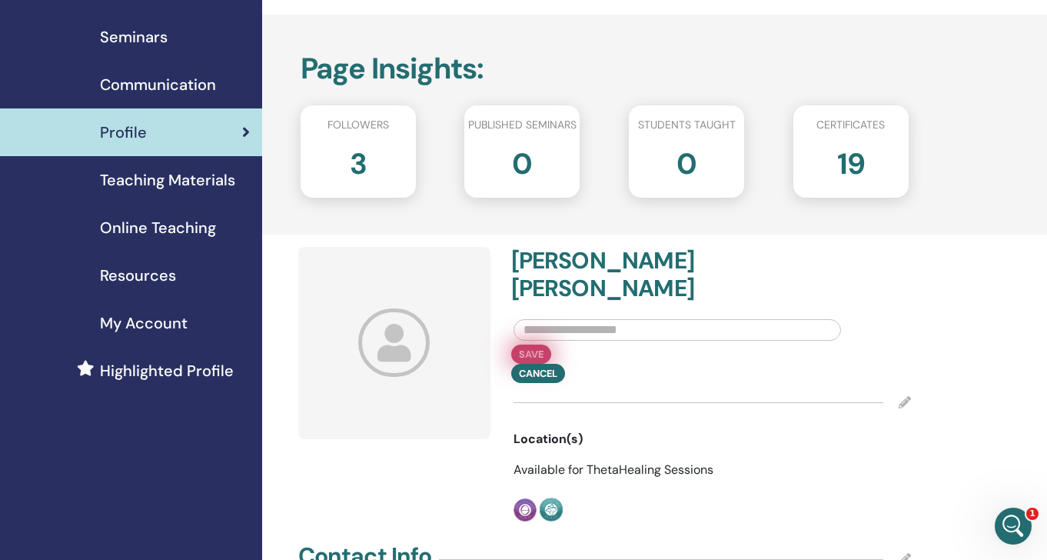
click at [533, 344] on button "Save" at bounding box center [531, 353] width 40 height 19
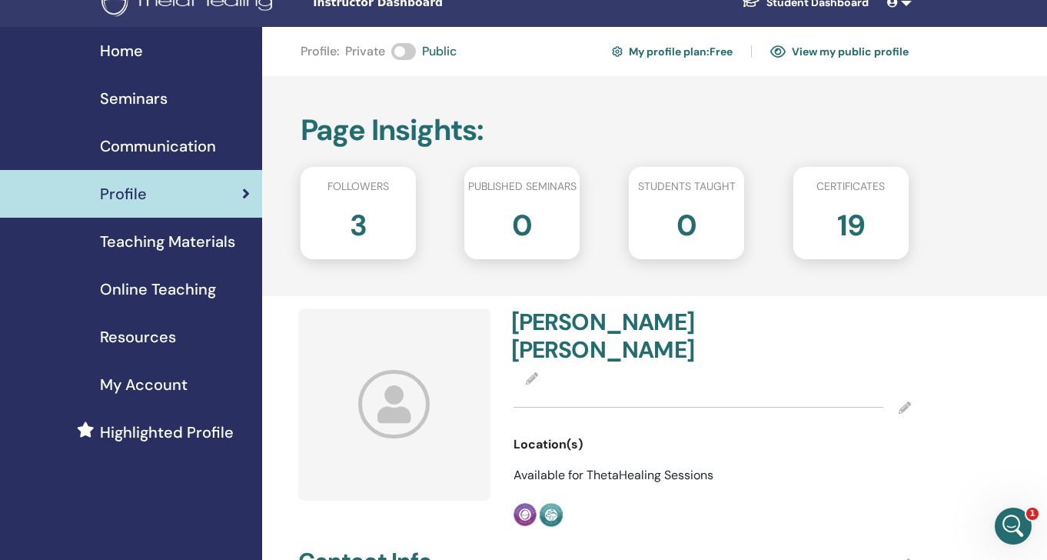
scroll to position [0, 0]
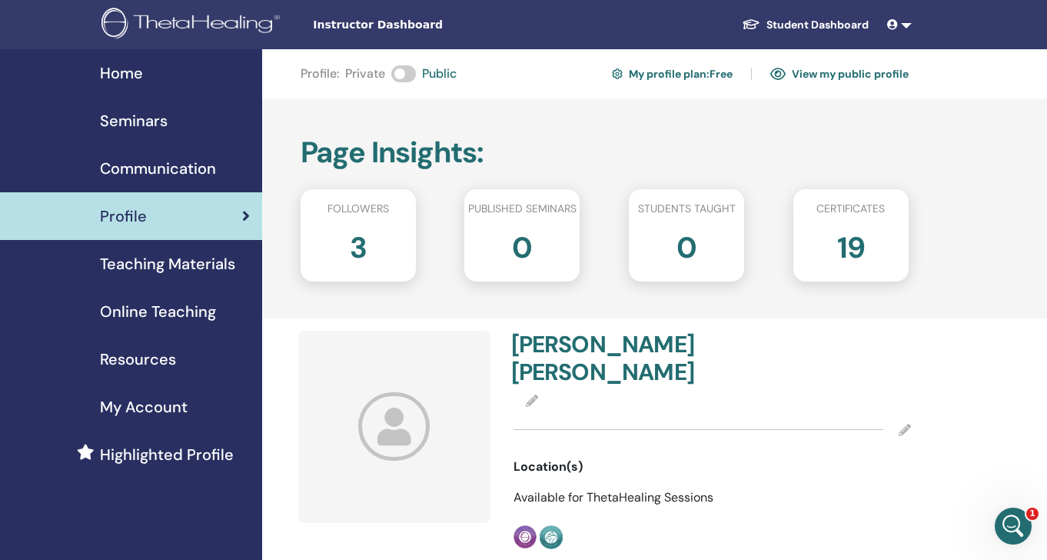
click at [146, 121] on span "Seminars" at bounding box center [134, 120] width 68 height 23
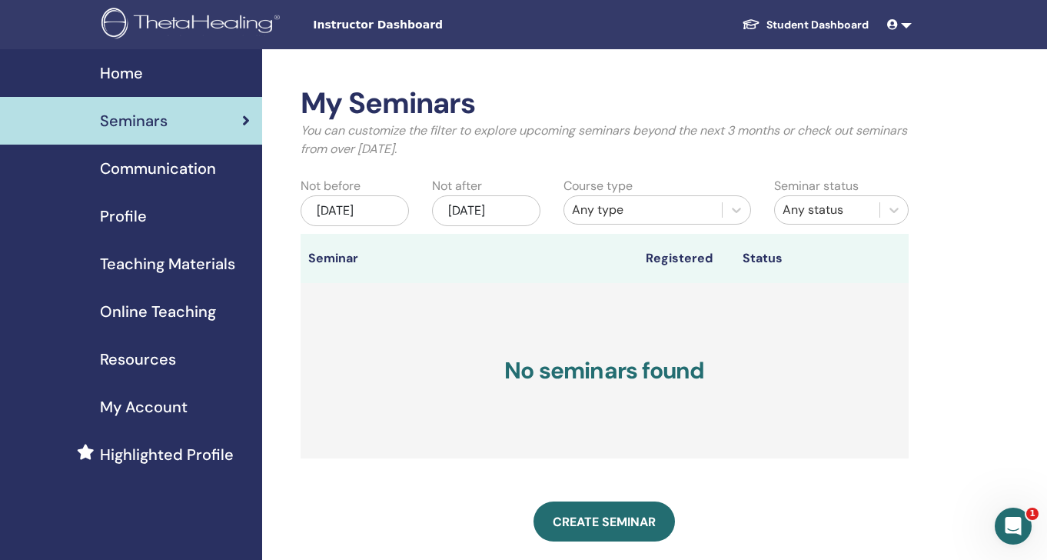
click at [368, 208] on div "May/25, 2025" at bounding box center [355, 210] width 108 height 31
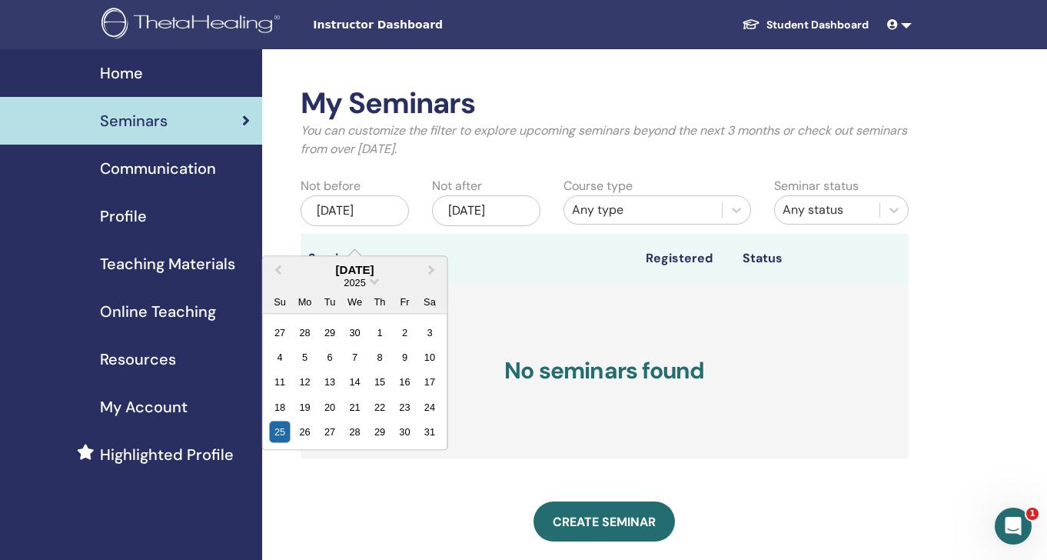
click at [371, 217] on div "May/25, 2025" at bounding box center [355, 210] width 108 height 31
click at [516, 226] on div "Nov/25, 2025" at bounding box center [486, 210] width 108 height 31
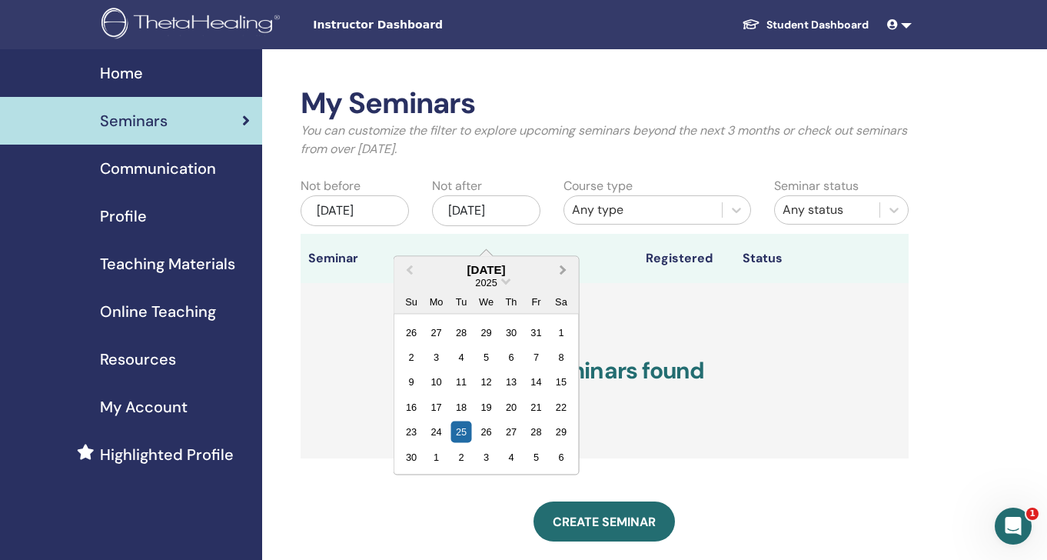
click at [563, 267] on span "Next Month" at bounding box center [563, 269] width 0 height 16
click at [515, 411] on div "25" at bounding box center [511, 406] width 21 height 21
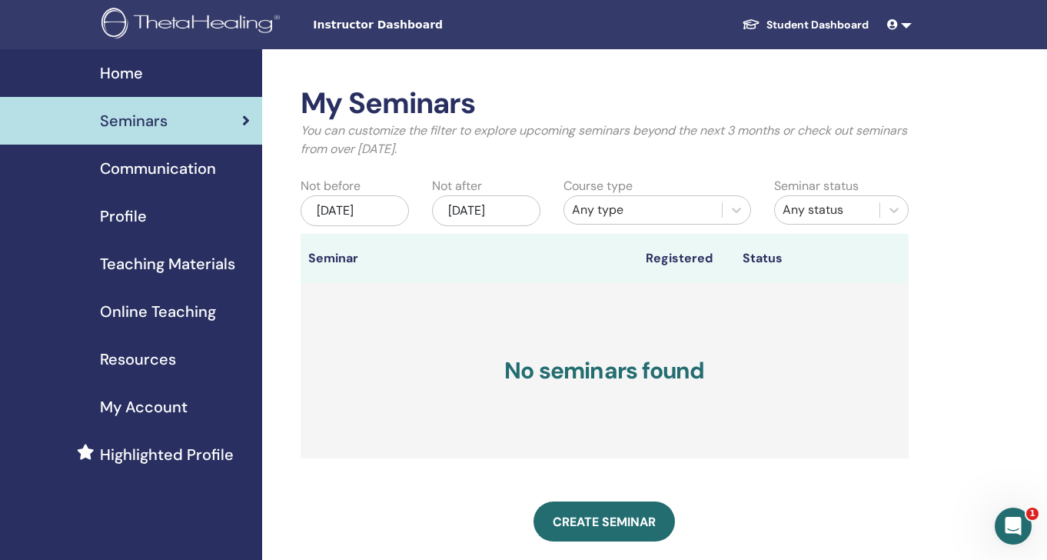
click at [379, 221] on div "[DATE]" at bounding box center [355, 210] width 108 height 31
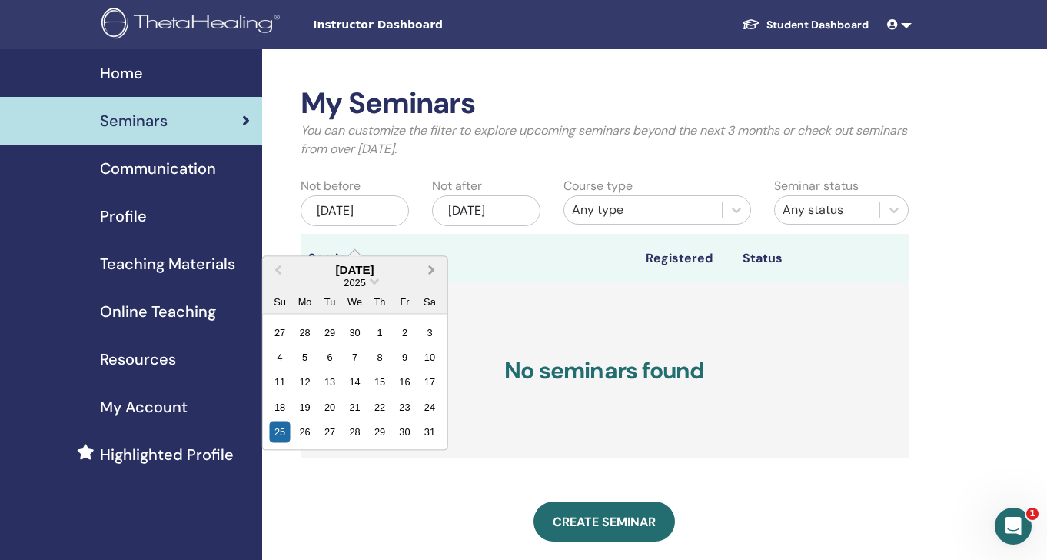
click at [431, 271] on span "Next Month" at bounding box center [431, 269] width 0 height 16
click at [306, 437] on div "25" at bounding box center [304, 431] width 21 height 21
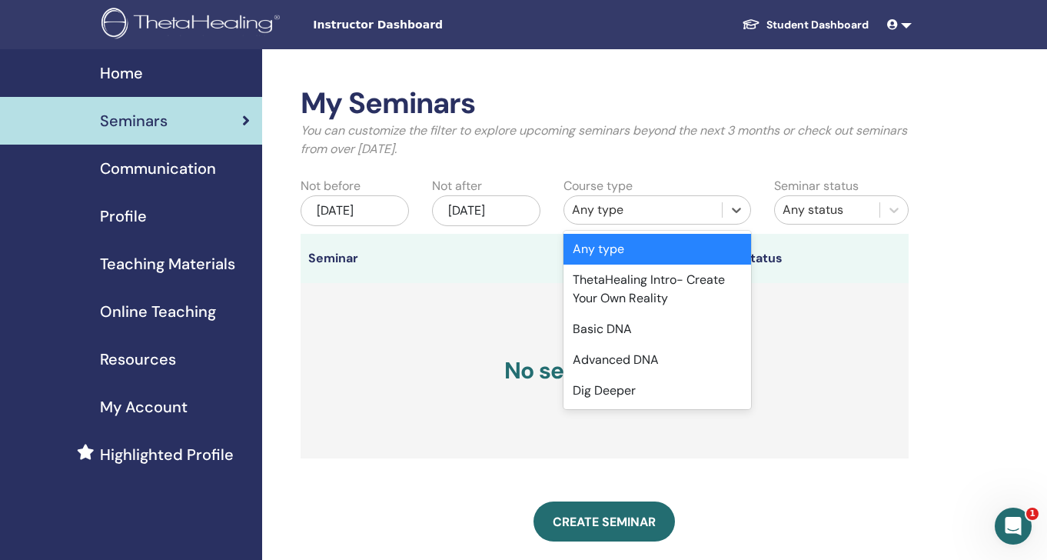
click at [671, 208] on div "Any type" at bounding box center [643, 210] width 142 height 18
click at [631, 331] on div "Basic DNA" at bounding box center [658, 329] width 188 height 31
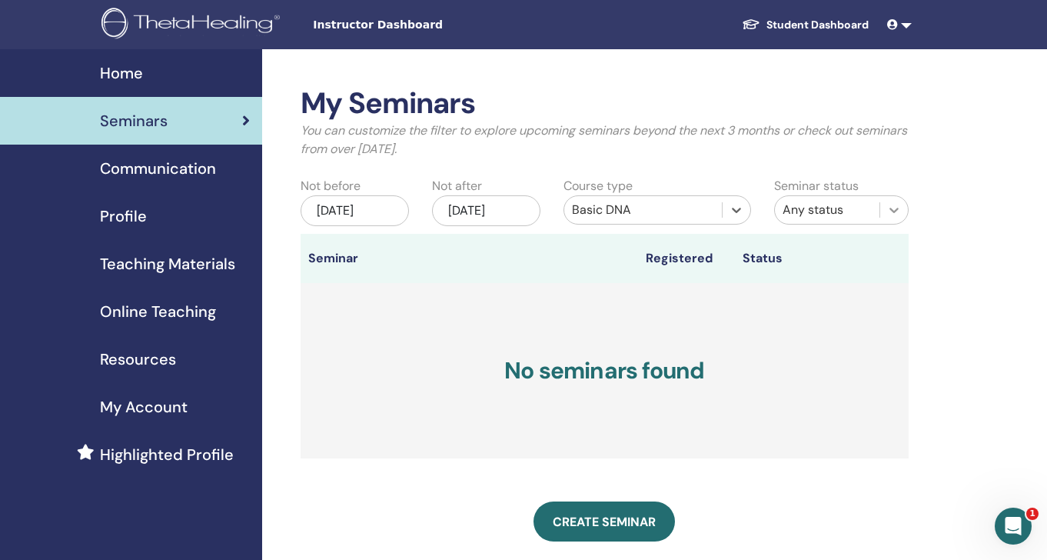
click at [883, 205] on div at bounding box center [894, 210] width 28 height 28
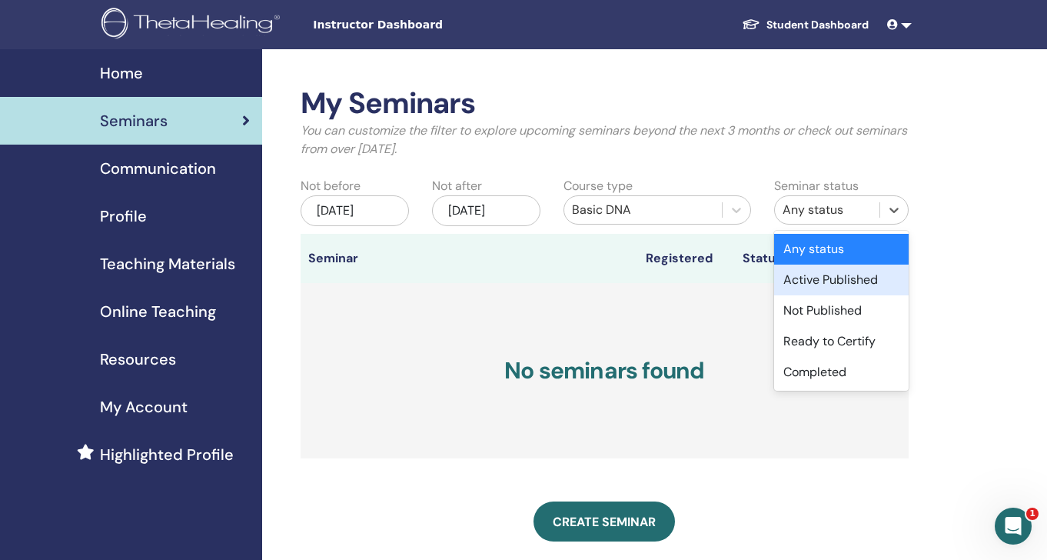
click at [810, 278] on div "Active Published" at bounding box center [841, 280] width 135 height 31
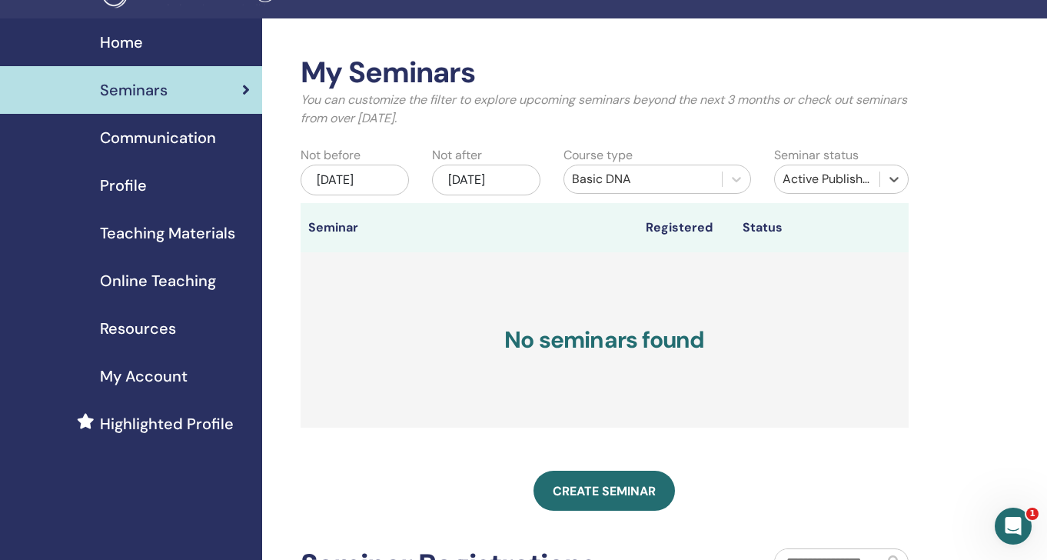
scroll to position [58, 0]
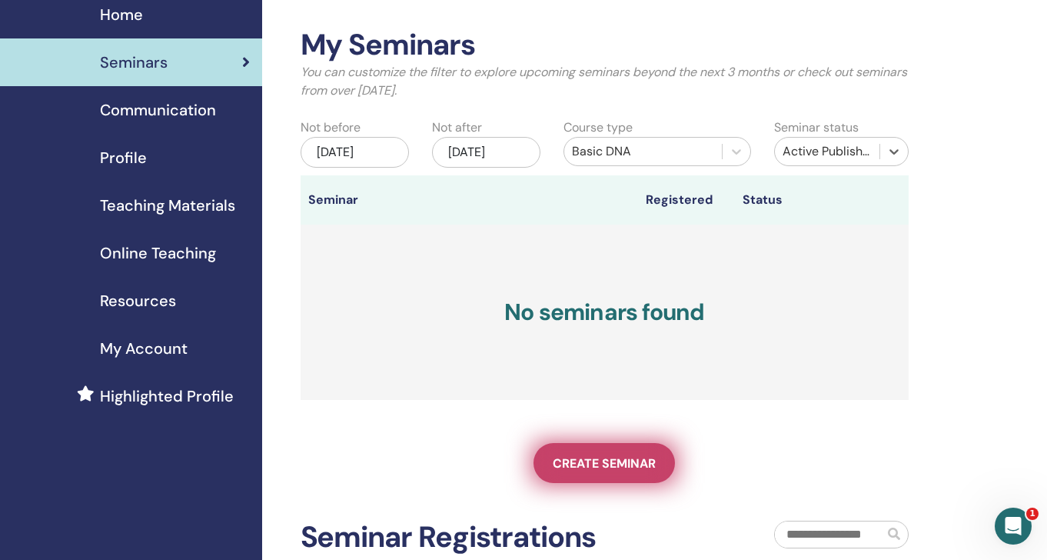
click at [607, 471] on span "Create seminar" at bounding box center [604, 463] width 103 height 16
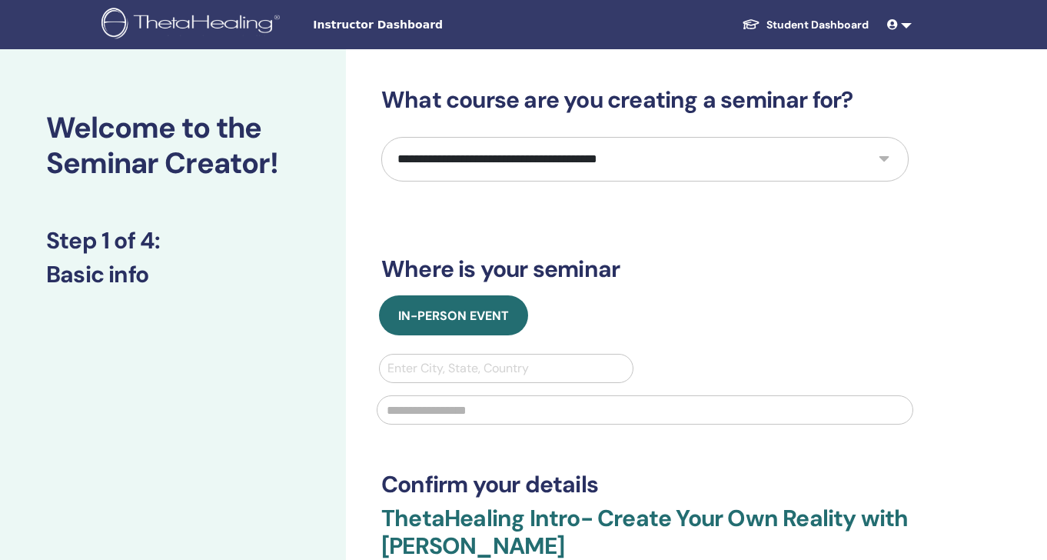
click at [681, 171] on select "**********" at bounding box center [644, 159] width 527 height 45
select select "*"
click at [381, 137] on select "**********" at bounding box center [644, 159] width 527 height 45
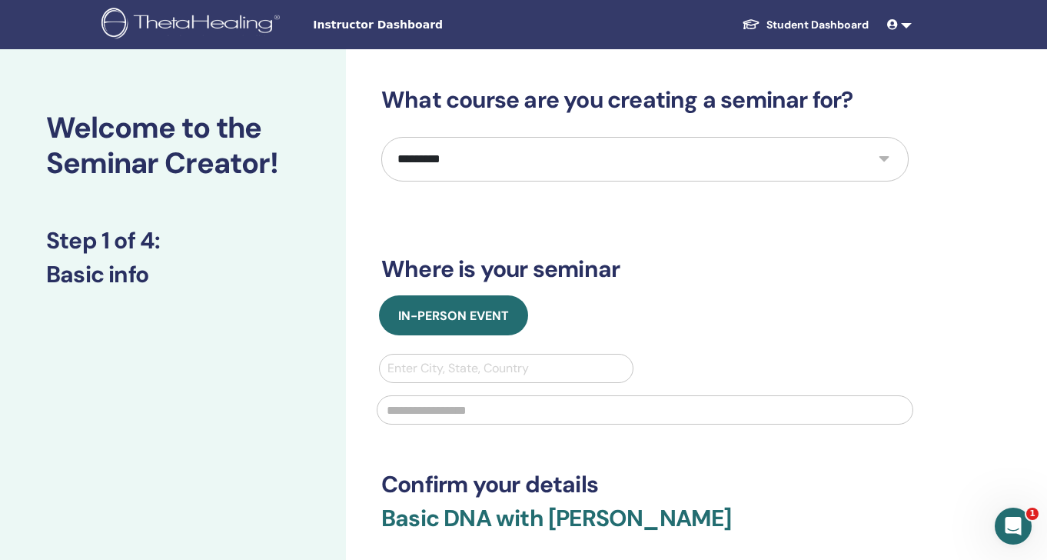
scroll to position [135, 0]
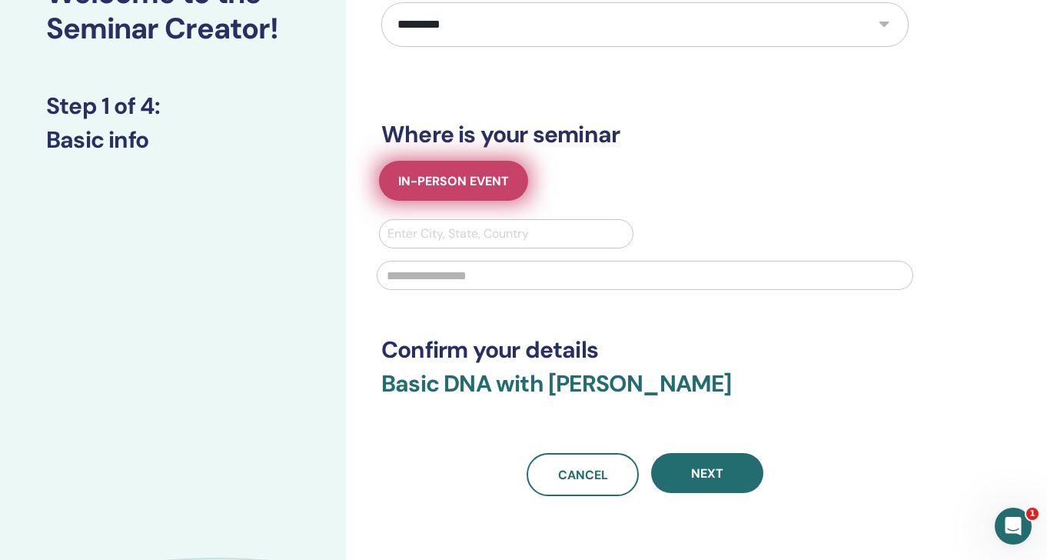
click at [458, 177] on span "In-Person Event" at bounding box center [453, 181] width 111 height 16
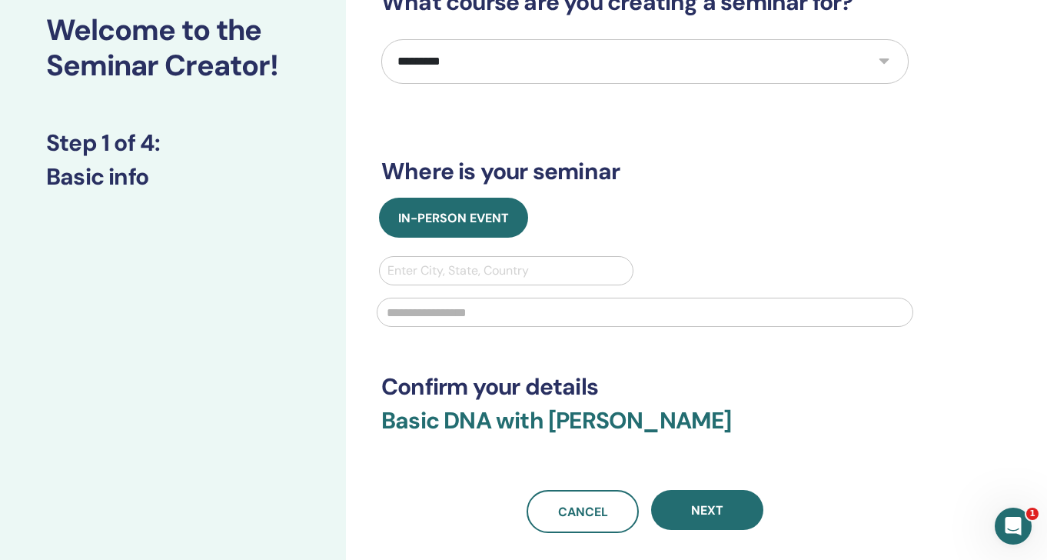
scroll to position [92, 0]
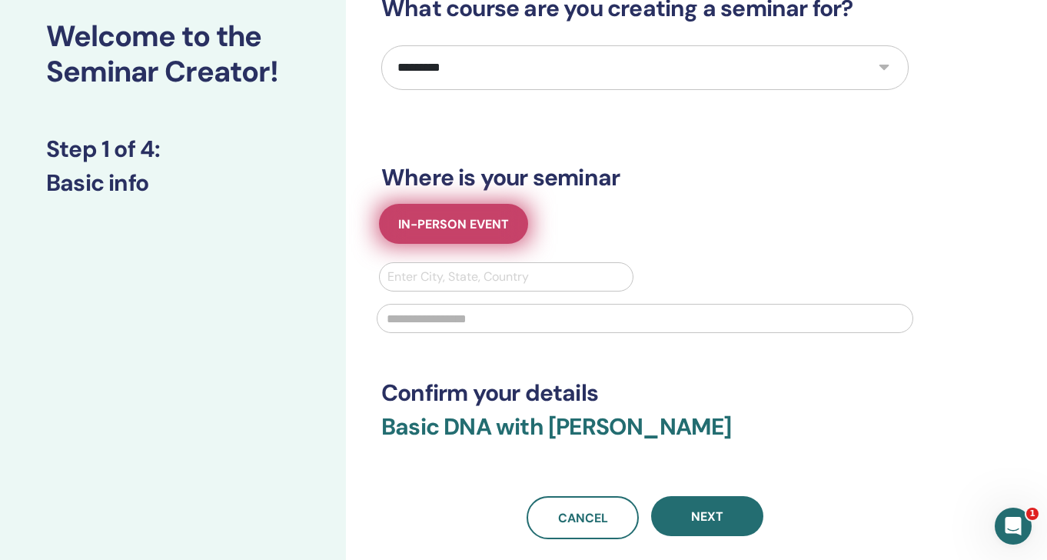
click at [440, 223] on span "In-Person Event" at bounding box center [453, 224] width 111 height 16
click at [460, 222] on span "In-Person Event" at bounding box center [453, 224] width 111 height 16
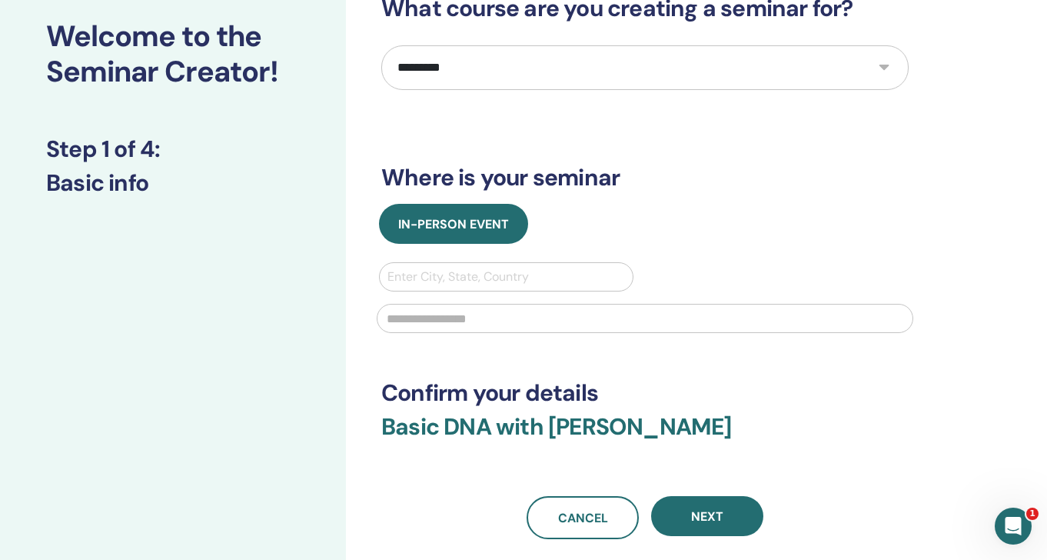
click at [518, 185] on h3 "Where is your seminar" at bounding box center [644, 178] width 527 height 28
click at [482, 273] on div at bounding box center [507, 277] width 238 height 22
click at [483, 271] on div at bounding box center [507, 277] width 238 height 22
click at [571, 222] on div "In-Person Event" at bounding box center [645, 224] width 551 height 40
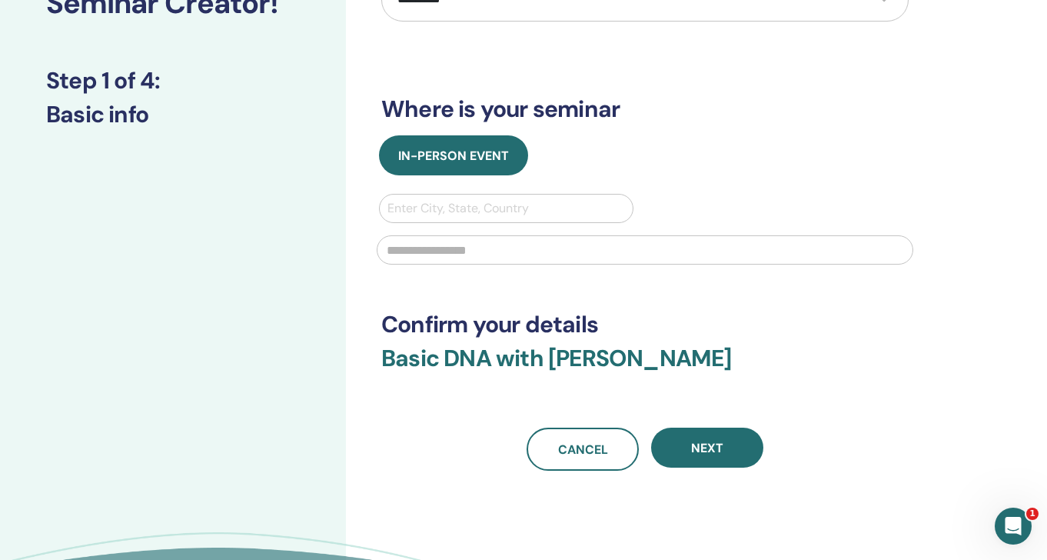
scroll to position [198, 0]
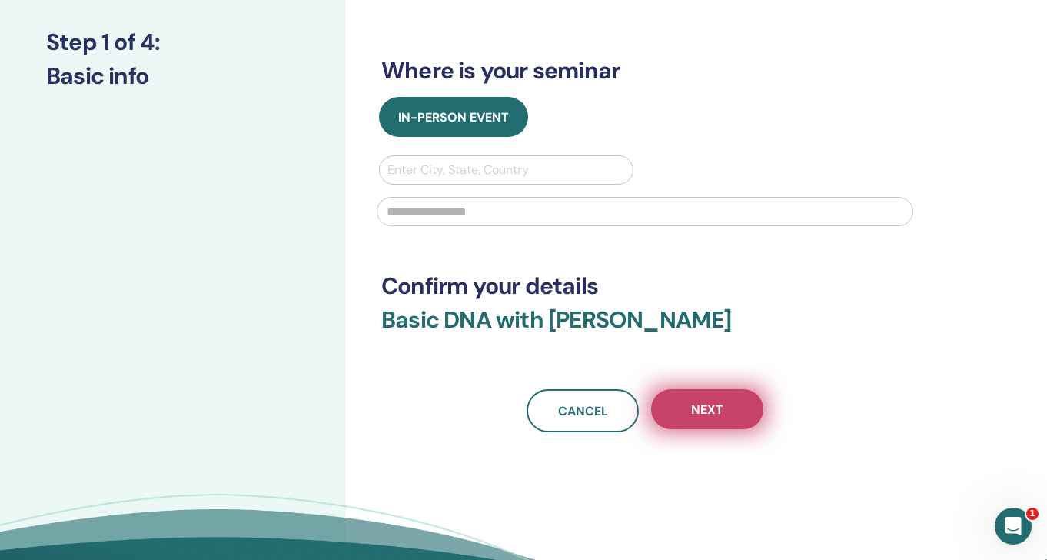
click at [720, 421] on button "Next" at bounding box center [707, 409] width 112 height 40
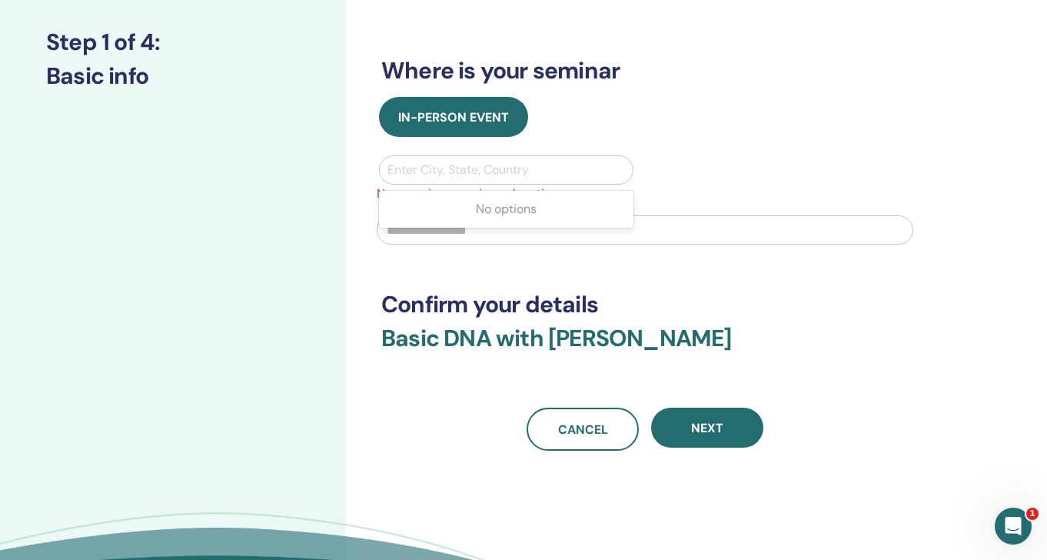
click at [456, 161] on div at bounding box center [507, 170] width 238 height 22
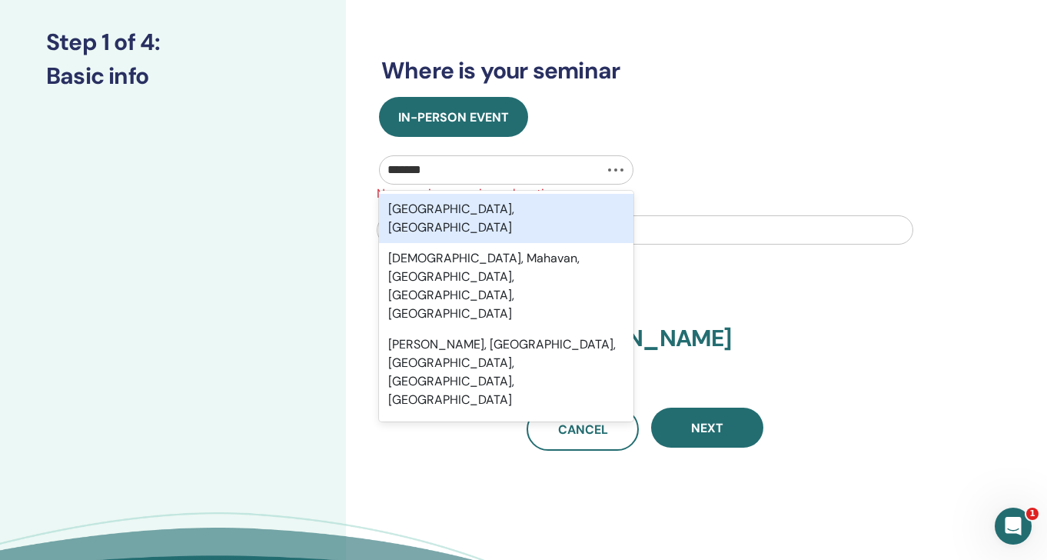
type input "*******"
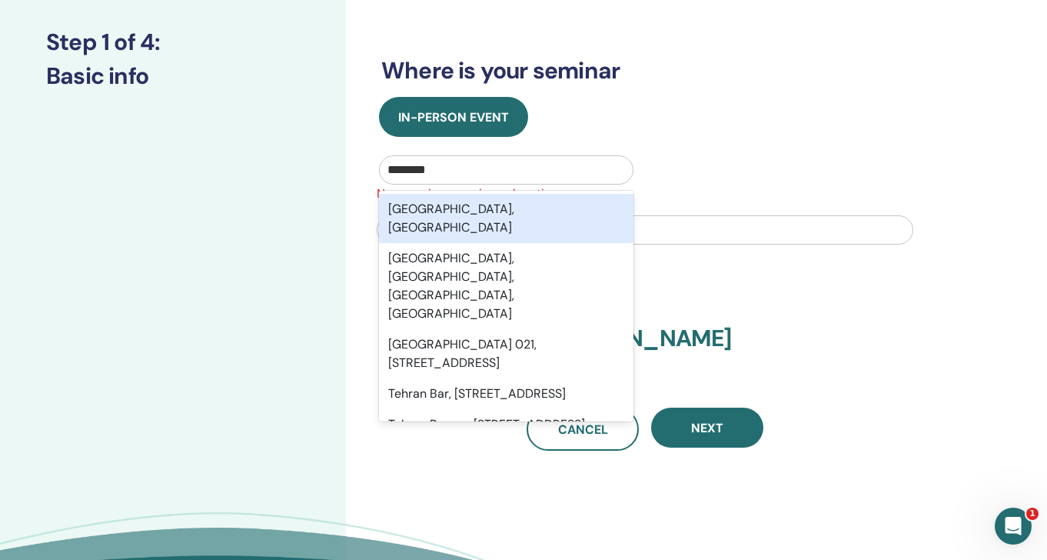
click at [468, 208] on div "Tehran, IRN" at bounding box center [506, 218] width 255 height 49
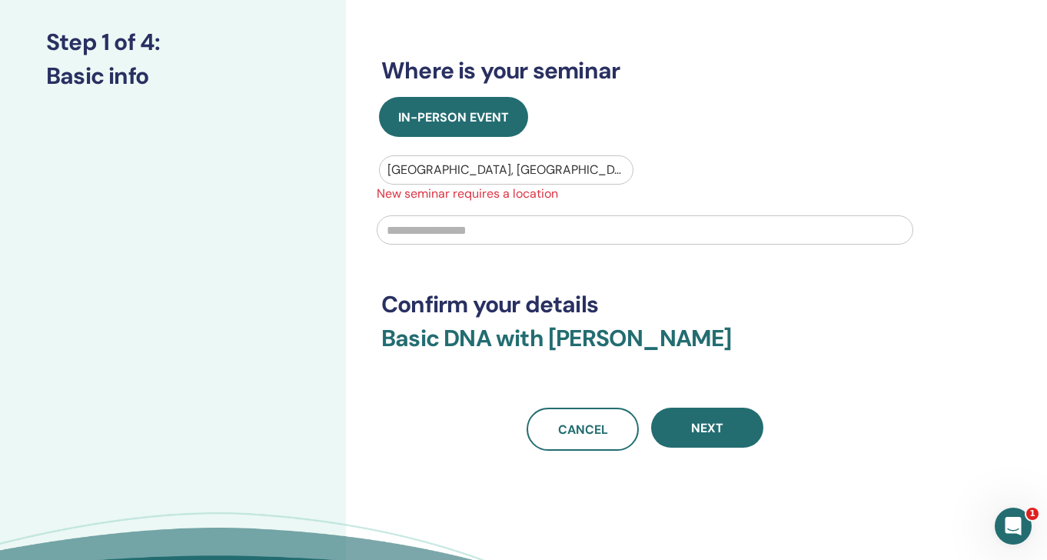
click at [474, 241] on input "text" at bounding box center [645, 229] width 537 height 29
click at [697, 140] on div "In-Person Event Tehran, IRN New seminar requires a location" at bounding box center [645, 175] width 551 height 157
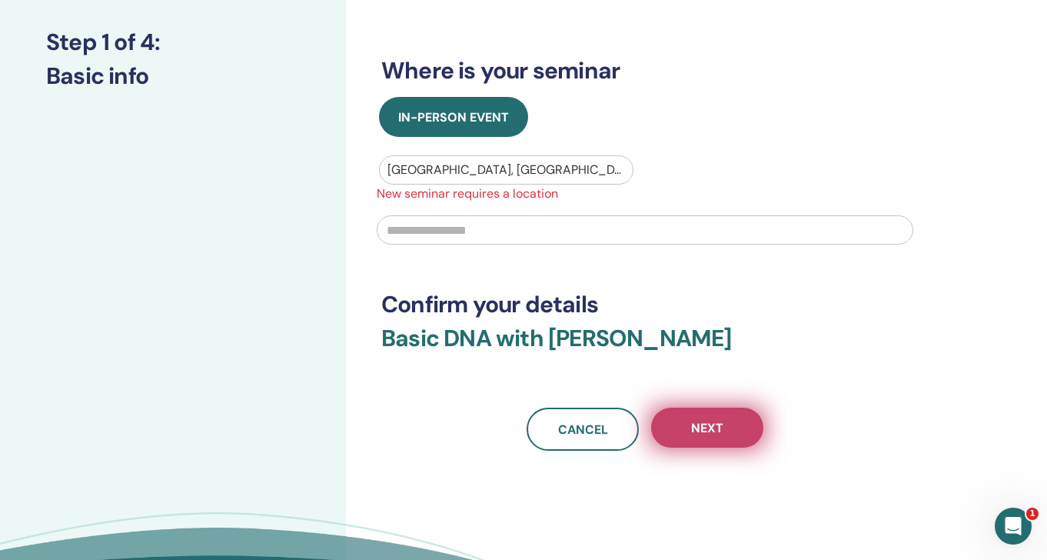
click at [684, 419] on button "Next" at bounding box center [707, 428] width 112 height 40
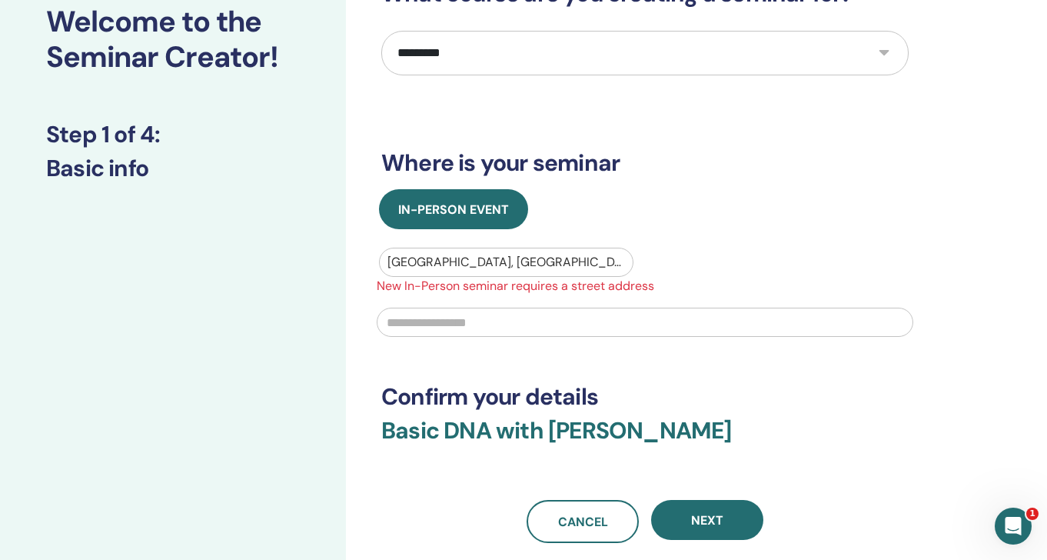
scroll to position [0, 0]
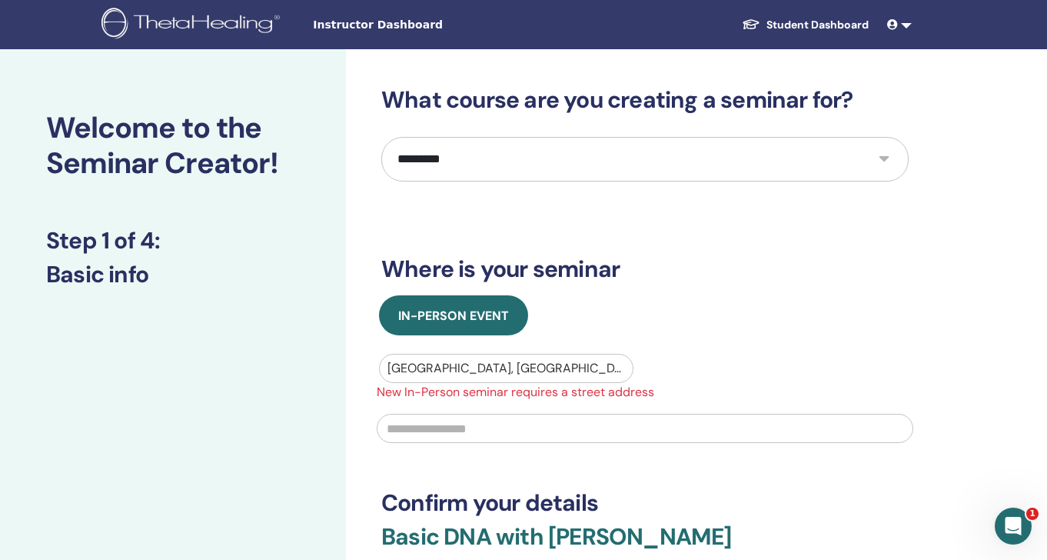
click at [580, 159] on select "**********" at bounding box center [644, 159] width 527 height 45
click at [381, 137] on select "**********" at bounding box center [644, 159] width 527 height 45
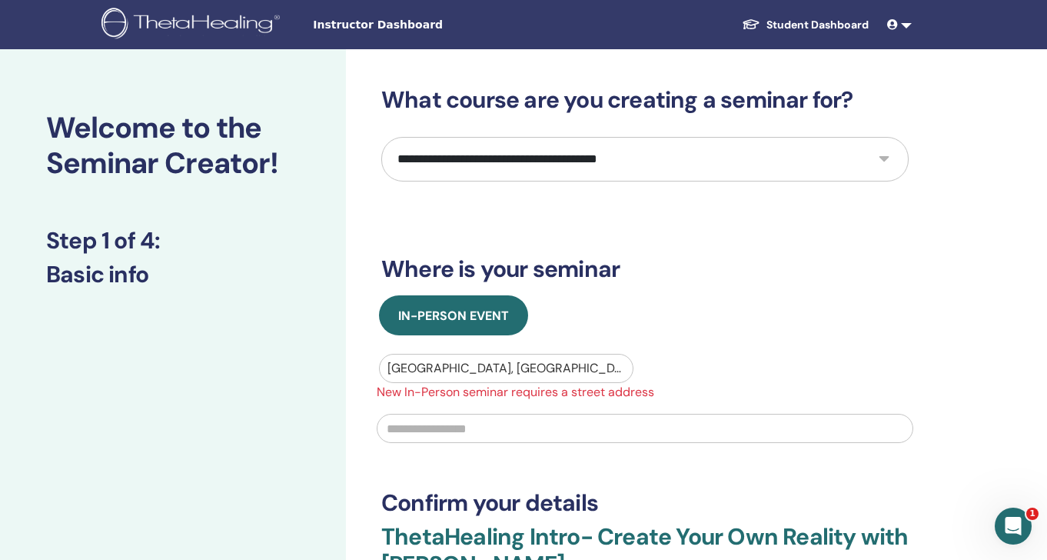
click at [671, 151] on select "**********" at bounding box center [644, 159] width 527 height 45
select select "*"
click at [381, 137] on select "**********" at bounding box center [644, 159] width 527 height 45
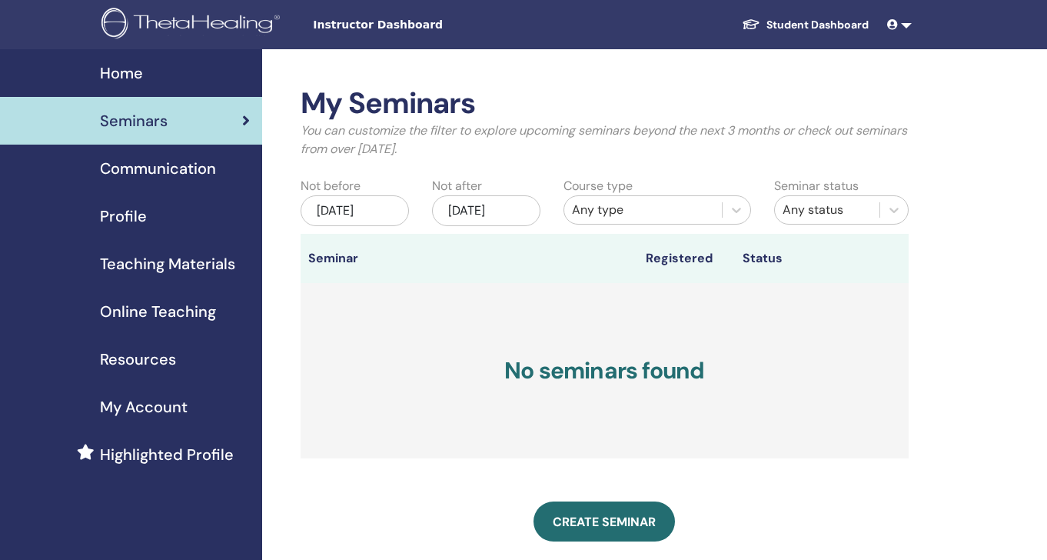
click at [131, 213] on span "Profile" at bounding box center [123, 216] width 47 height 23
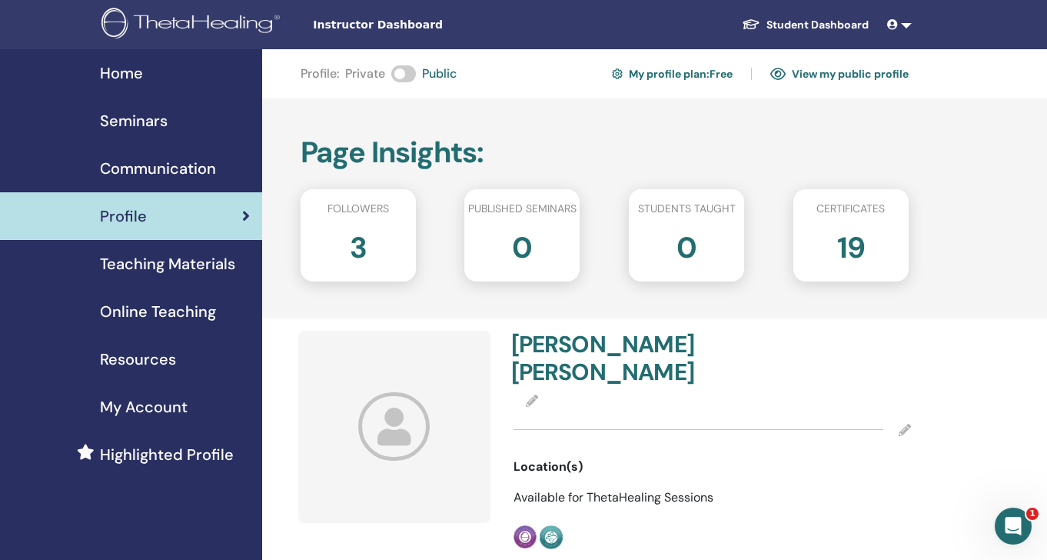
click at [431, 415] on div at bounding box center [394, 427] width 192 height 192
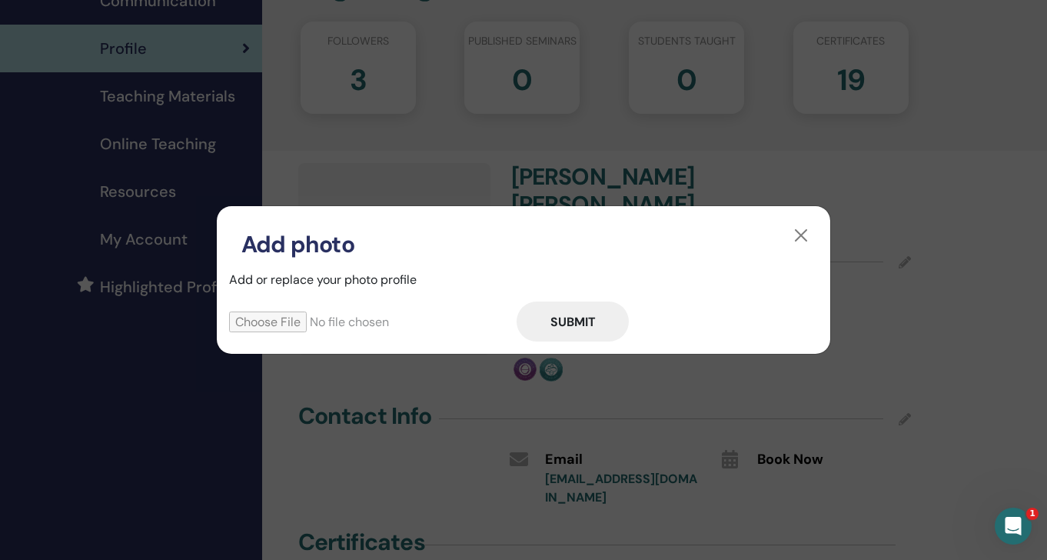
scroll to position [168, 0]
click at [277, 318] on input "file" at bounding box center [373, 321] width 288 height 21
type input "**********"
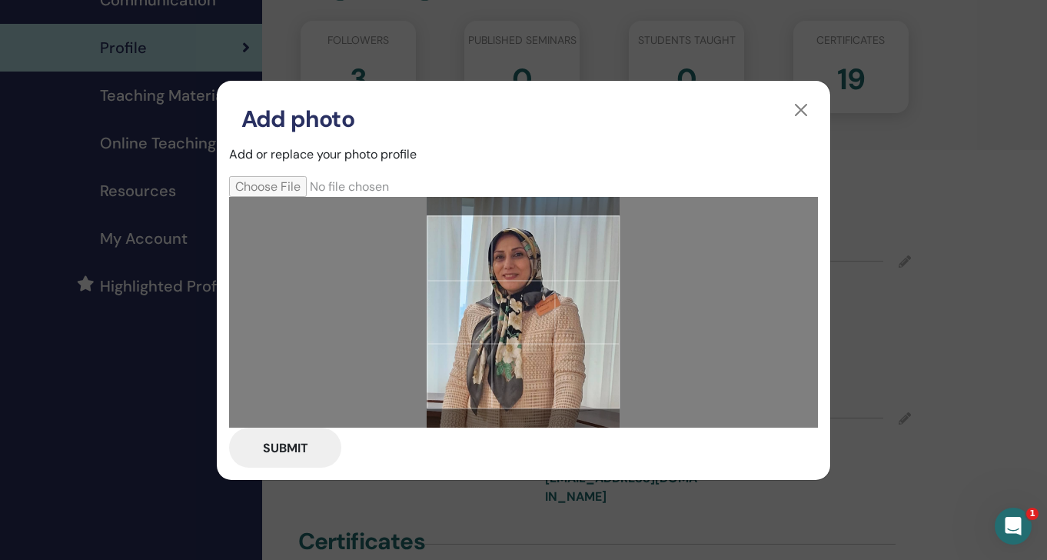
click at [611, 407] on div at bounding box center [523, 311] width 193 height 193
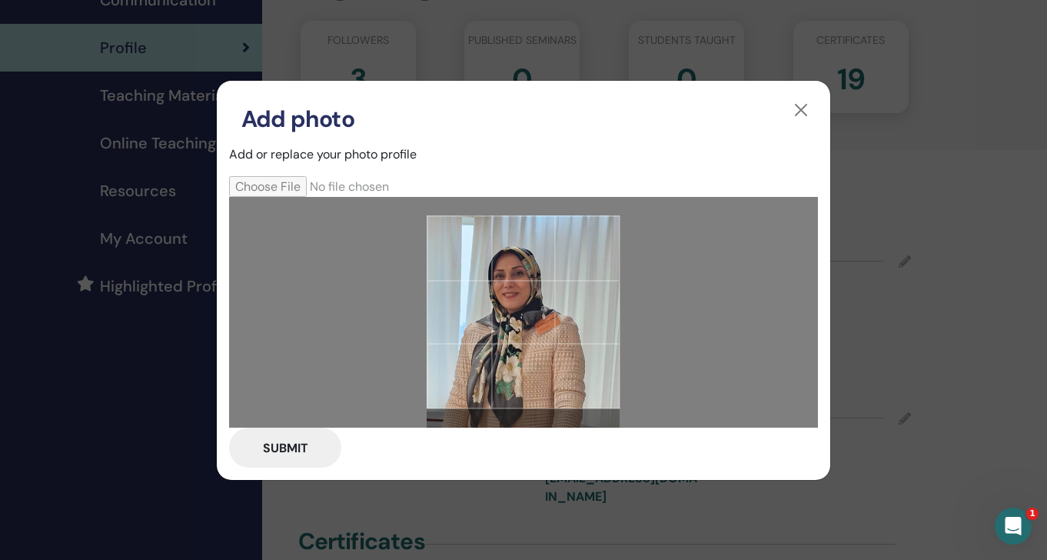
drag, startPoint x: 547, startPoint y: 367, endPoint x: 551, endPoint y: 393, distance: 26.3
click at [551, 393] on div at bounding box center [523, 311] width 193 height 193
drag, startPoint x: 620, startPoint y: 408, endPoint x: 601, endPoint y: 432, distance: 30.6
click at [601, 432] on form "Submit" at bounding box center [523, 321] width 589 height 291
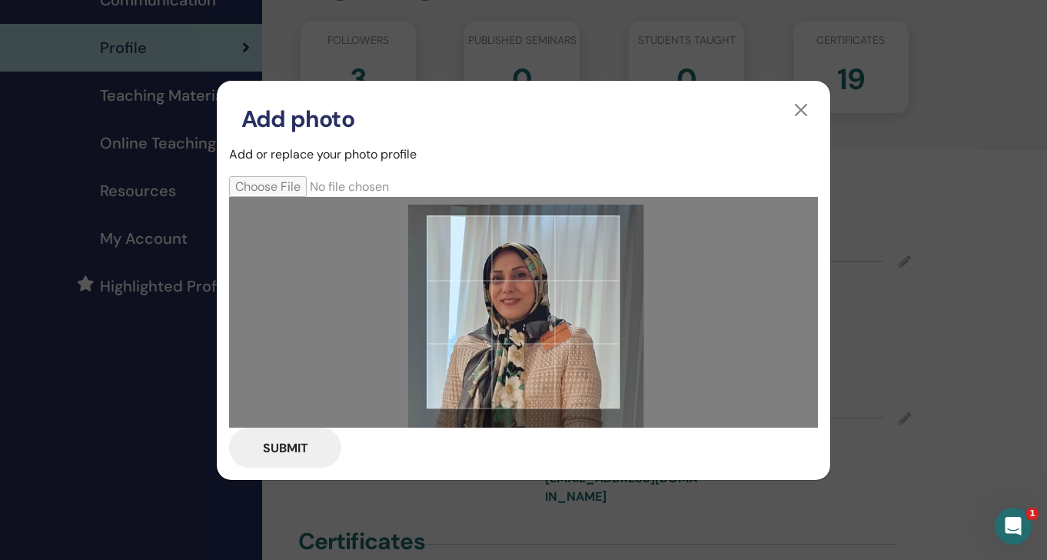
drag, startPoint x: 516, startPoint y: 299, endPoint x: 516, endPoint y: 311, distance: 12.3
click at [516, 311] on div at bounding box center [523, 311] width 193 height 193
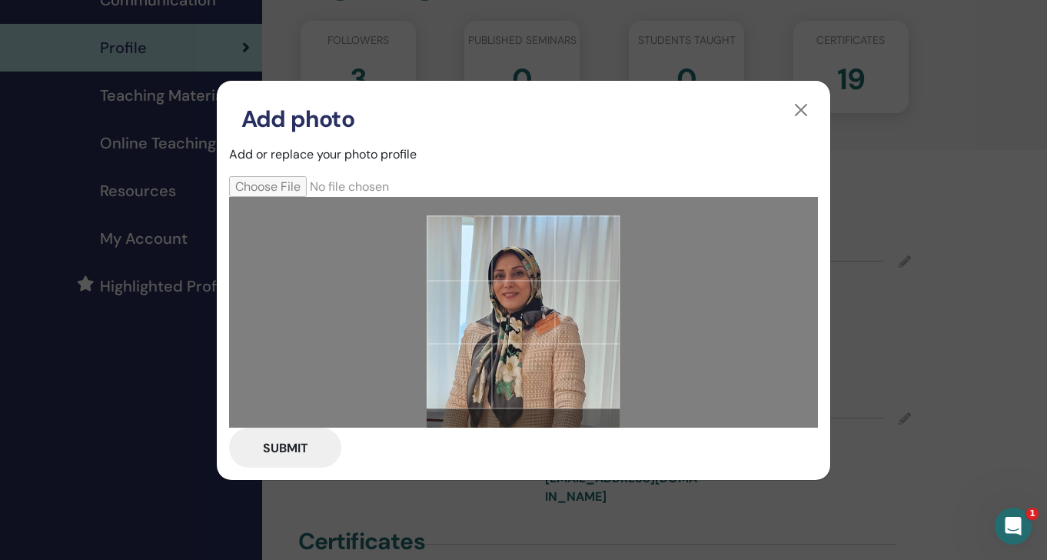
click at [310, 448] on button "Submit" at bounding box center [285, 448] width 112 height 40
click at [278, 447] on button "Submit" at bounding box center [285, 448] width 112 height 40
drag, startPoint x: 507, startPoint y: 311, endPoint x: 507, endPoint y: 348, distance: 36.9
click at [507, 349] on div at bounding box center [523, 311] width 193 height 193
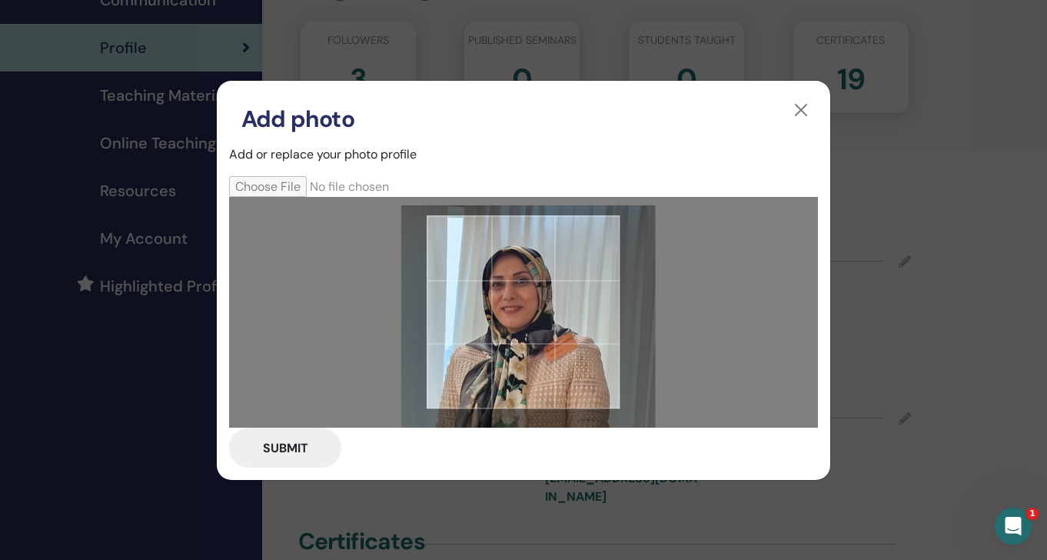
drag, startPoint x: 507, startPoint y: 344, endPoint x: 507, endPoint y: 374, distance: 30.8
click at [508, 375] on div at bounding box center [523, 311] width 193 height 193
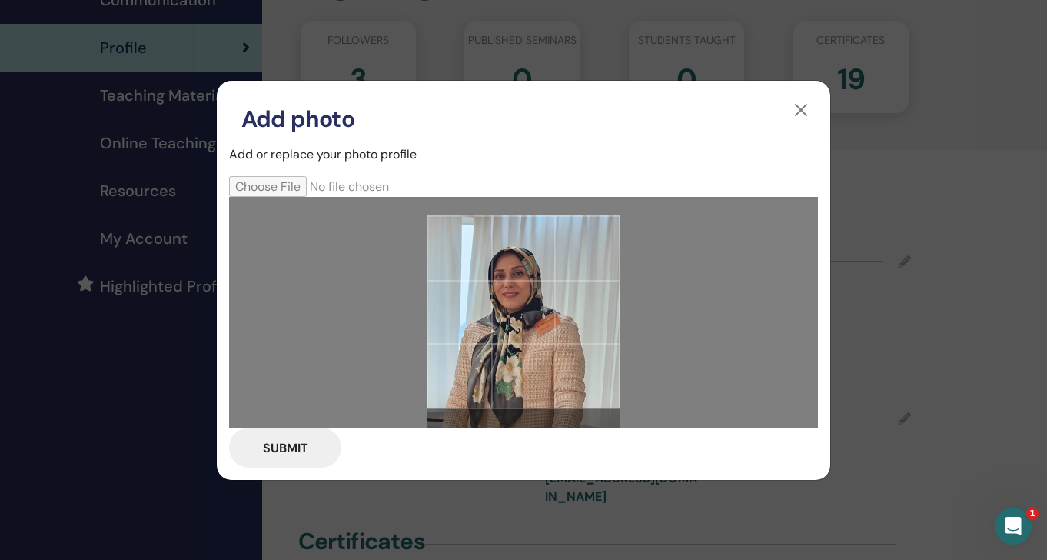
drag, startPoint x: 517, startPoint y: 332, endPoint x: 527, endPoint y: 344, distance: 15.3
click at [527, 344] on div at bounding box center [523, 311] width 193 height 193
click at [295, 445] on button "Submit" at bounding box center [285, 448] width 112 height 40
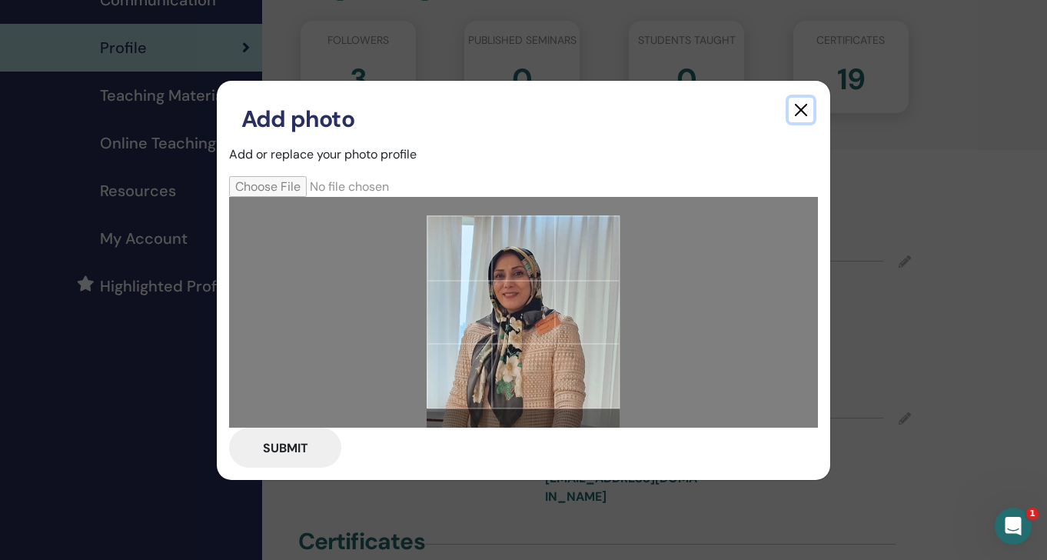
click at [800, 109] on button "button" at bounding box center [801, 110] width 25 height 25
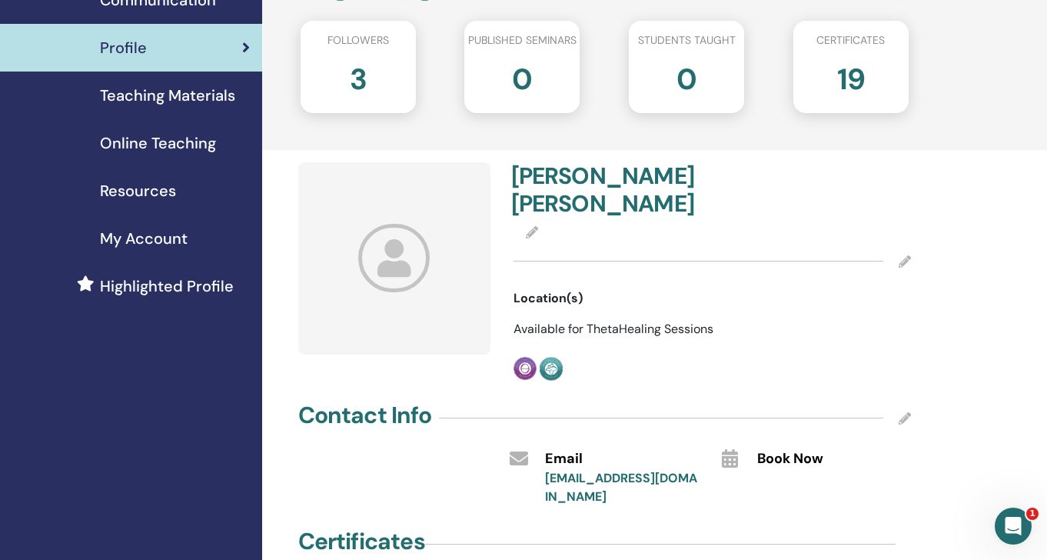
click at [409, 264] on icon at bounding box center [394, 258] width 72 height 68
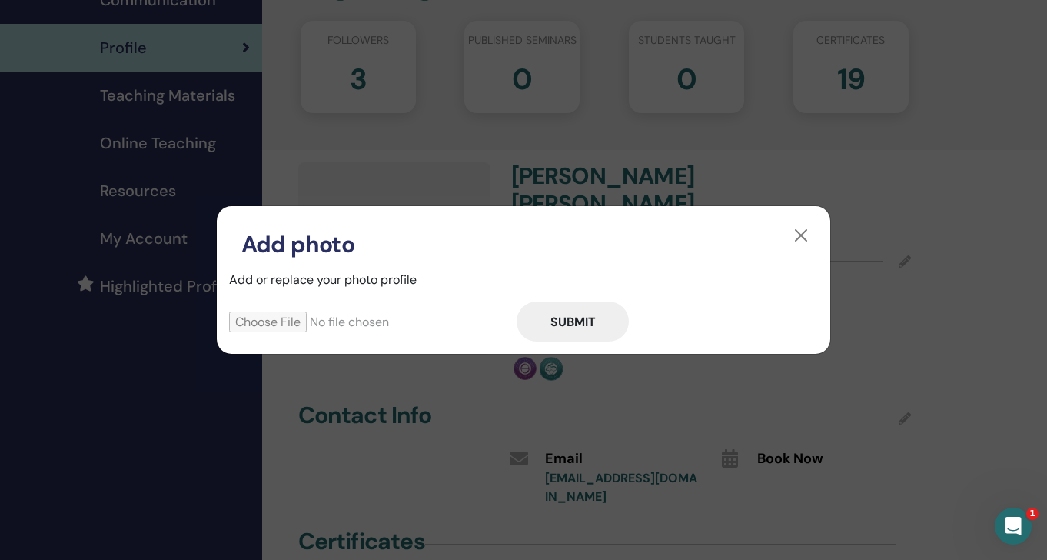
click at [247, 318] on input "file" at bounding box center [373, 321] width 288 height 21
type input "**********"
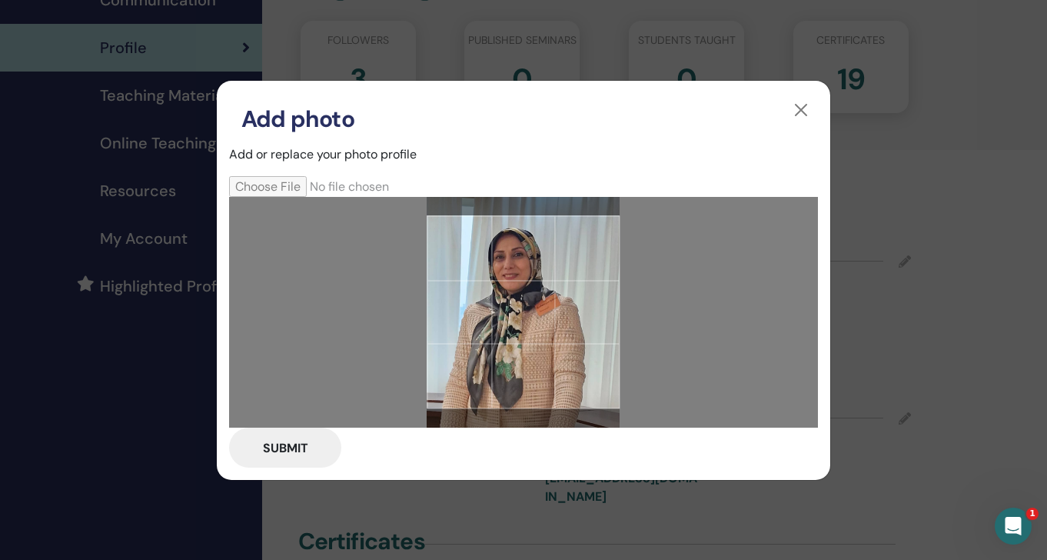
click at [283, 194] on input "file" at bounding box center [373, 186] width 288 height 21
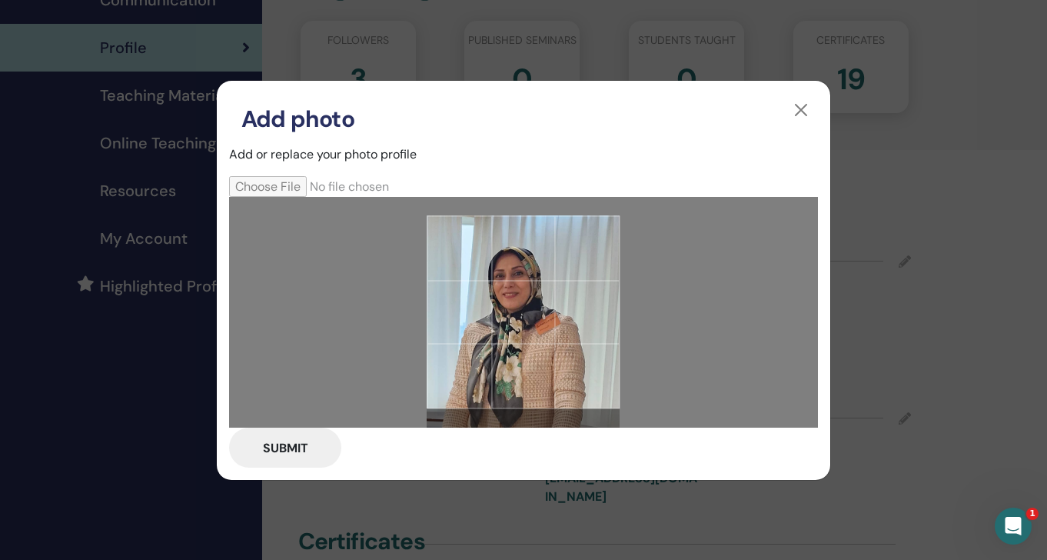
drag, startPoint x: 526, startPoint y: 291, endPoint x: 525, endPoint y: 338, distance: 46.9
click at [525, 338] on div at bounding box center [523, 311] width 193 height 193
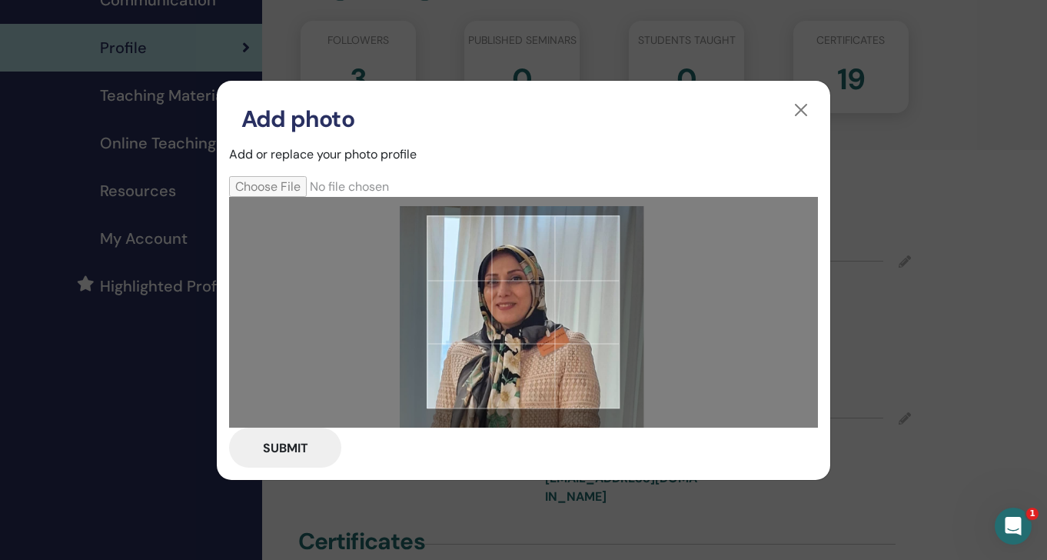
drag, startPoint x: 527, startPoint y: 291, endPoint x: 527, endPoint y: 313, distance: 22.3
click at [527, 313] on div at bounding box center [523, 311] width 193 height 193
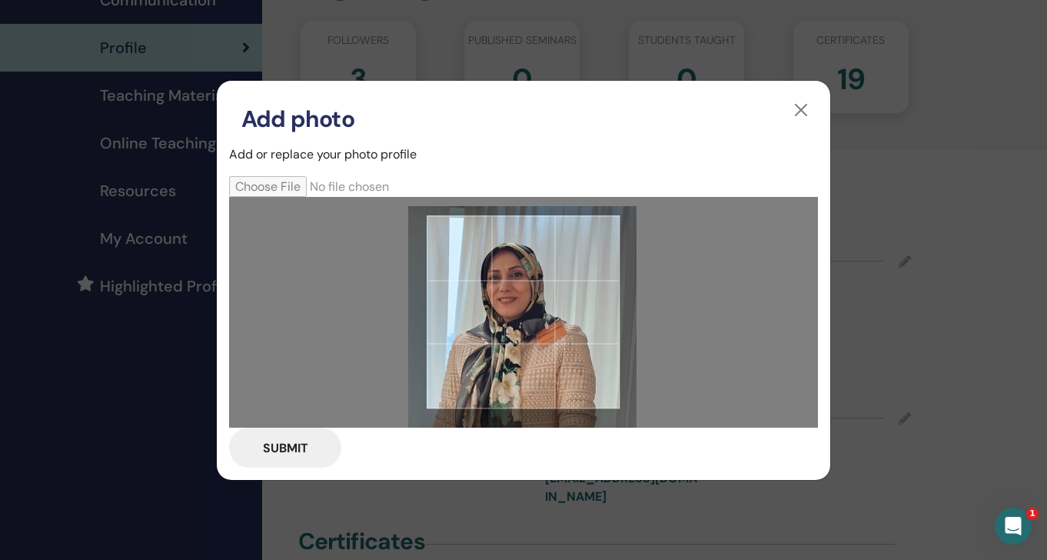
click at [527, 307] on div at bounding box center [523, 311] width 193 height 193
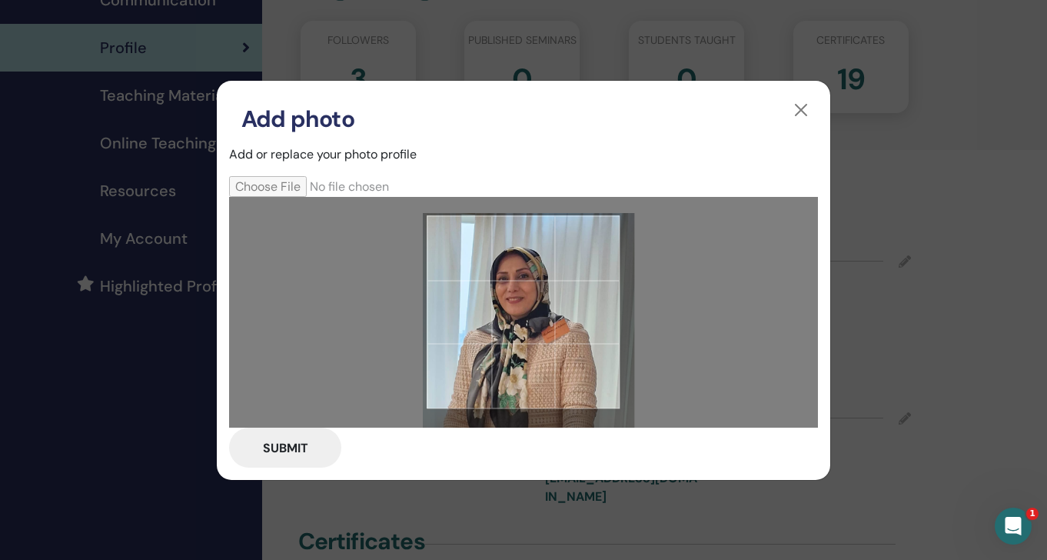
click at [541, 294] on div at bounding box center [523, 311] width 193 height 193
click at [298, 447] on button "Submit" at bounding box center [285, 448] width 112 height 40
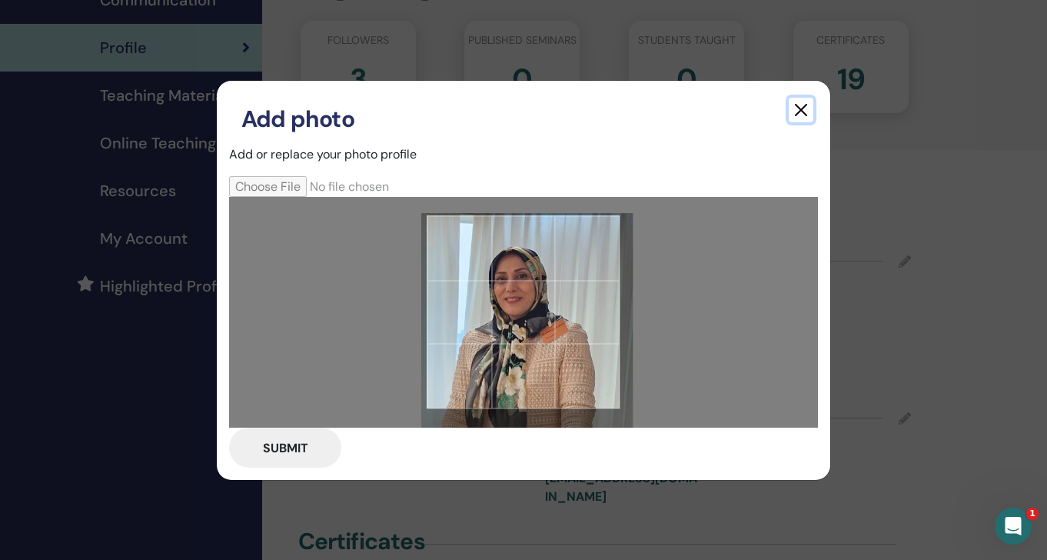
click at [803, 101] on button "button" at bounding box center [801, 110] width 25 height 25
